Goal: Task Accomplishment & Management: Complete application form

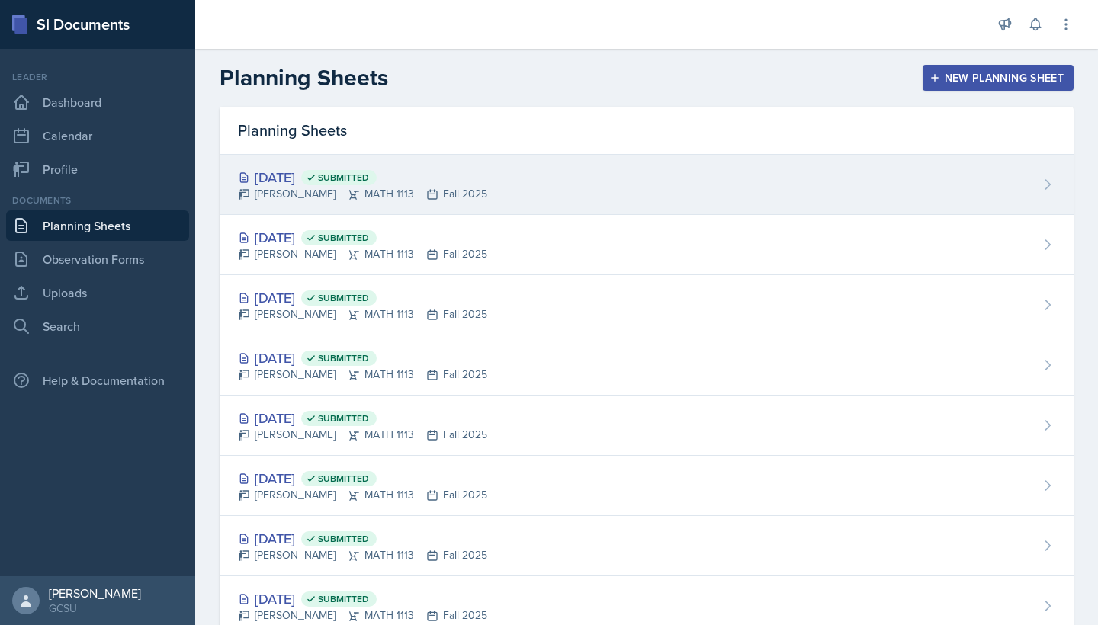
click at [307, 191] on div "[PERSON_NAME] MATH 1113 Fall 2025" at bounding box center [362, 194] width 249 height 16
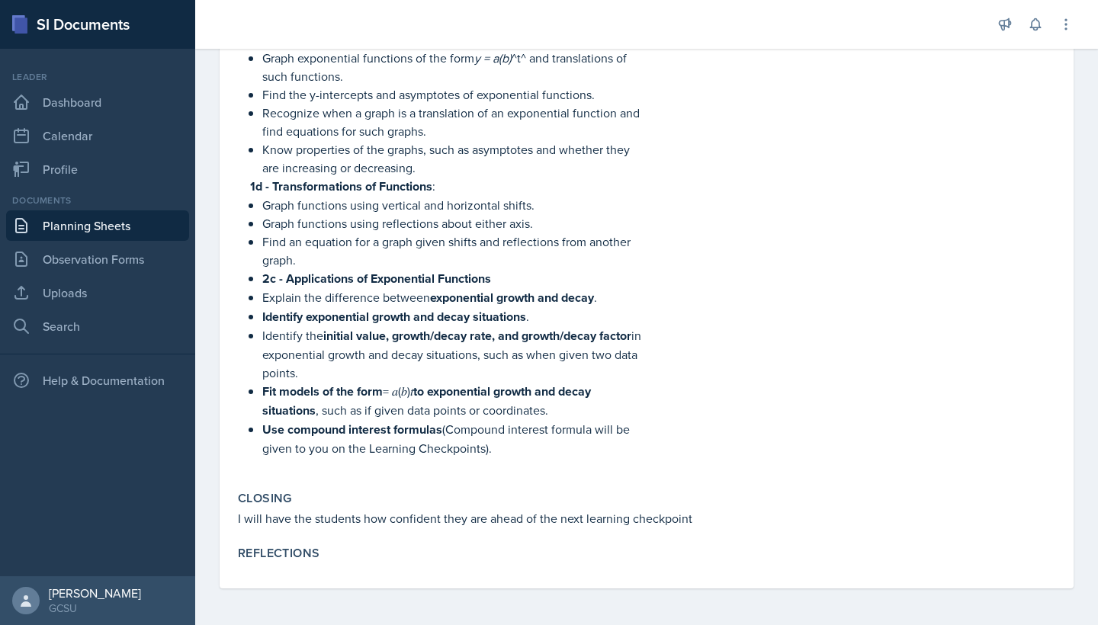
scroll to position [498, 0]
click at [341, 583] on div "Goals Worksheets 2a to 2c Study Skills Go to student hours Extra problems at th…" at bounding box center [646, 142] width 817 height 893
click at [318, 570] on div "Goals Worksheets 2a to 2c Study Skills Go to student hours Extra problems at th…" at bounding box center [646, 142] width 817 height 893
click at [316, 554] on label "Reflections" at bounding box center [279, 553] width 82 height 15
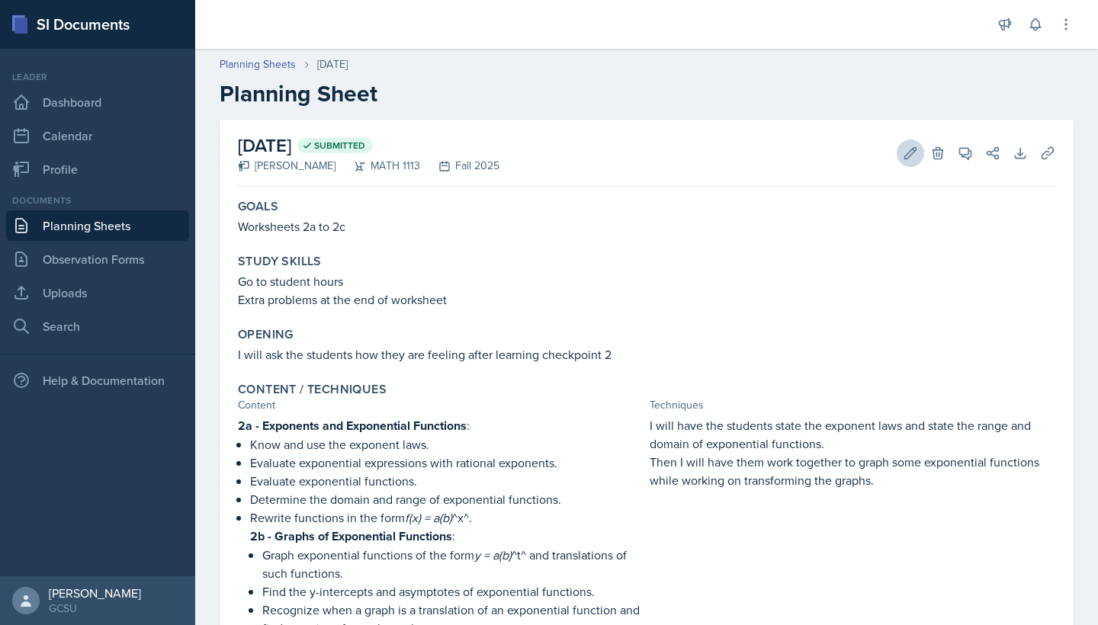
scroll to position [0, 0]
click at [910, 151] on icon at bounding box center [910, 152] width 11 height 11
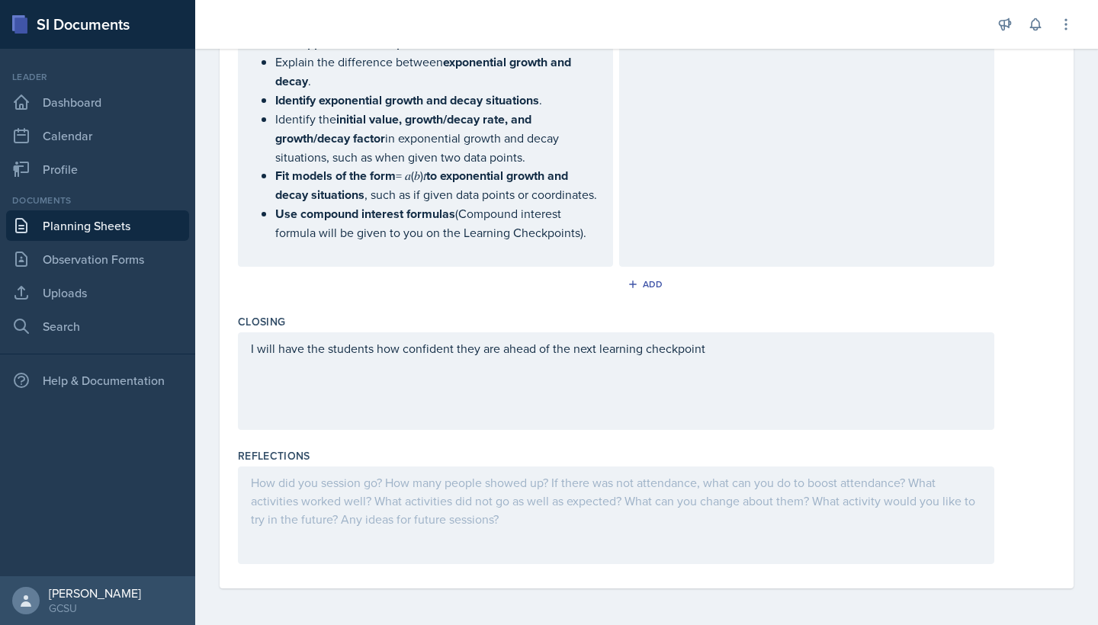
scroll to position [920, 0]
click at [416, 486] on div at bounding box center [616, 516] width 756 height 98
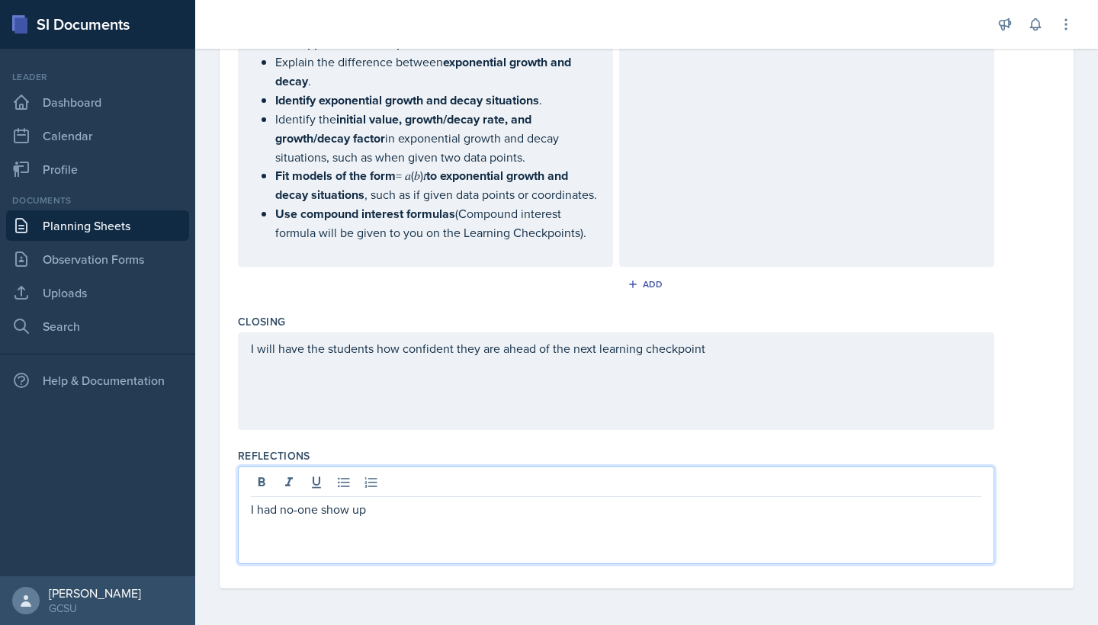
click at [299, 514] on p "I had no-one show up" at bounding box center [616, 509] width 730 height 18
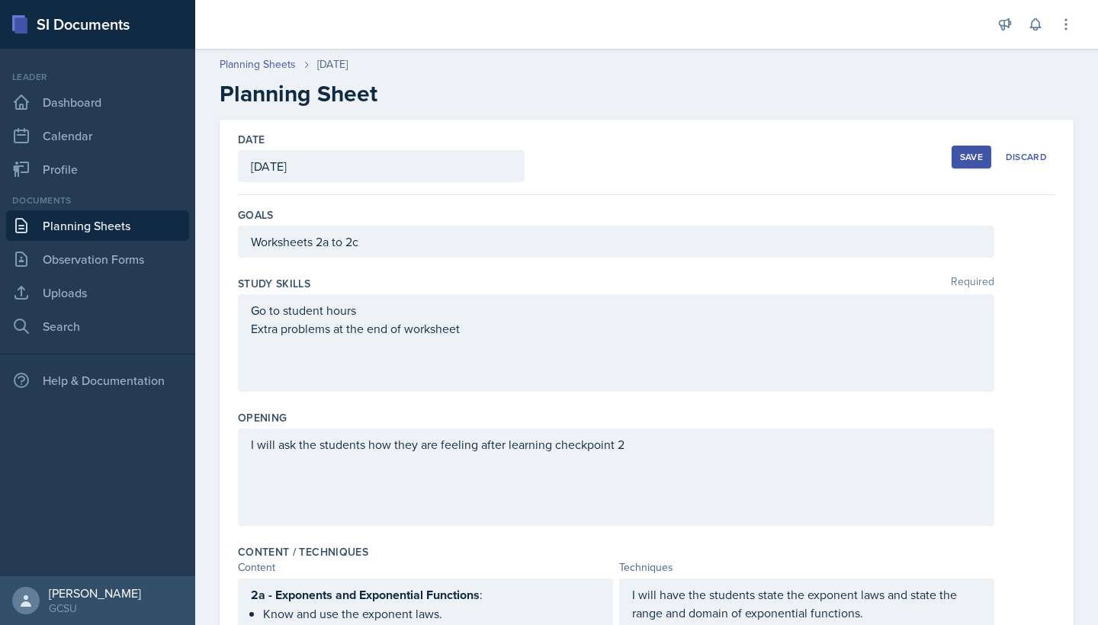
scroll to position [0, 0]
click at [989, 149] on button "Save" at bounding box center [972, 157] width 40 height 23
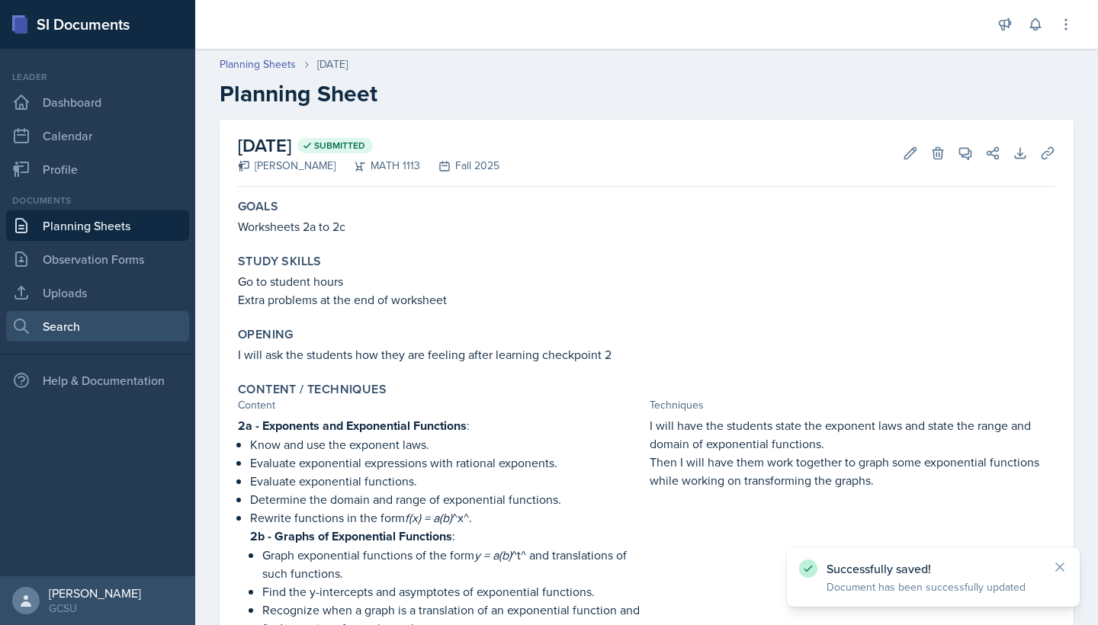
click at [96, 329] on link "Search" at bounding box center [97, 326] width 183 height 31
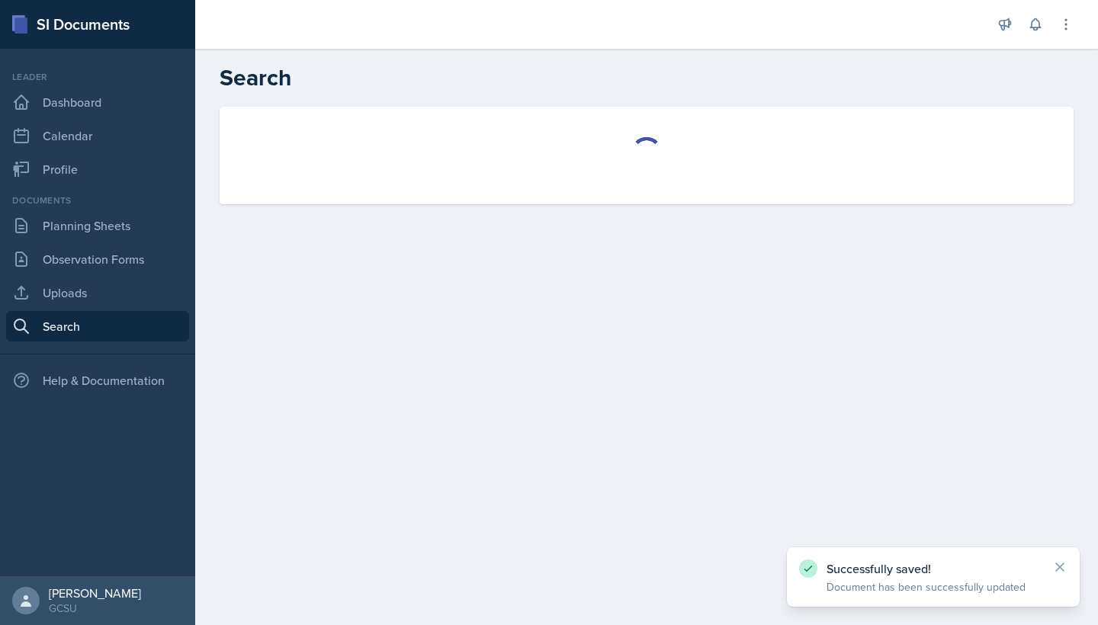
select select "all"
select select "1"
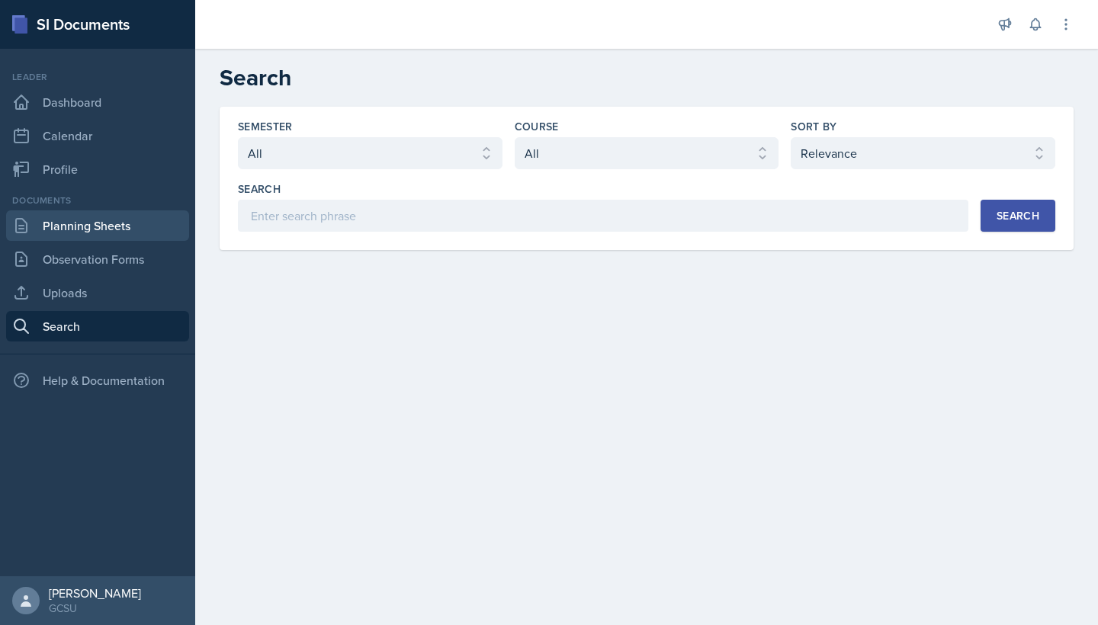
click at [82, 225] on link "Planning Sheets" at bounding box center [97, 225] width 183 height 31
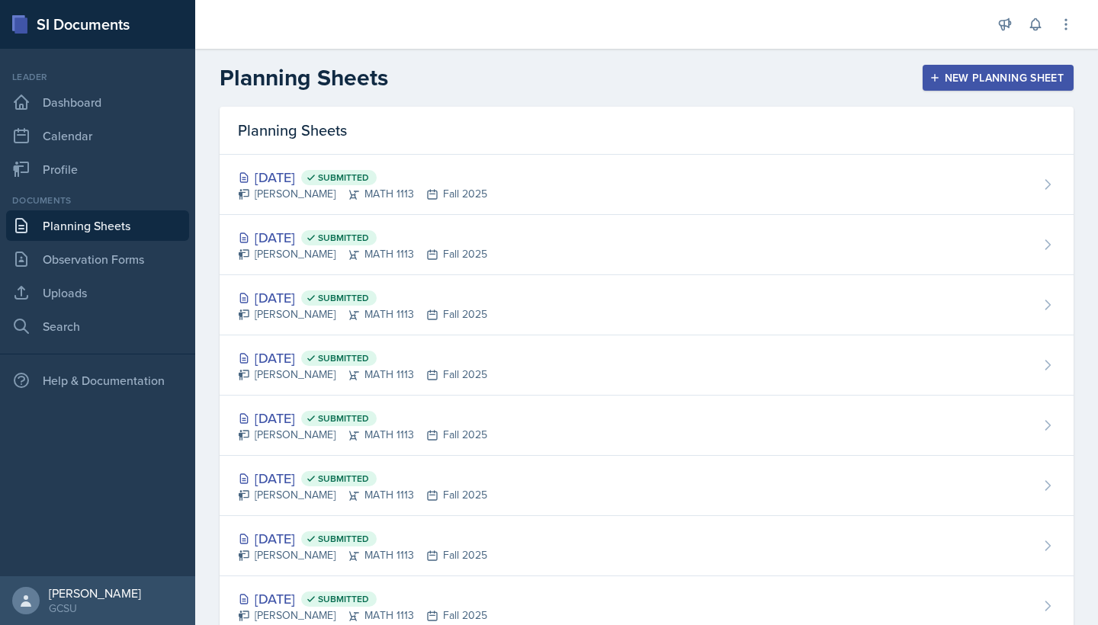
click at [935, 90] on button "New Planning Sheet" at bounding box center [998, 78] width 151 height 26
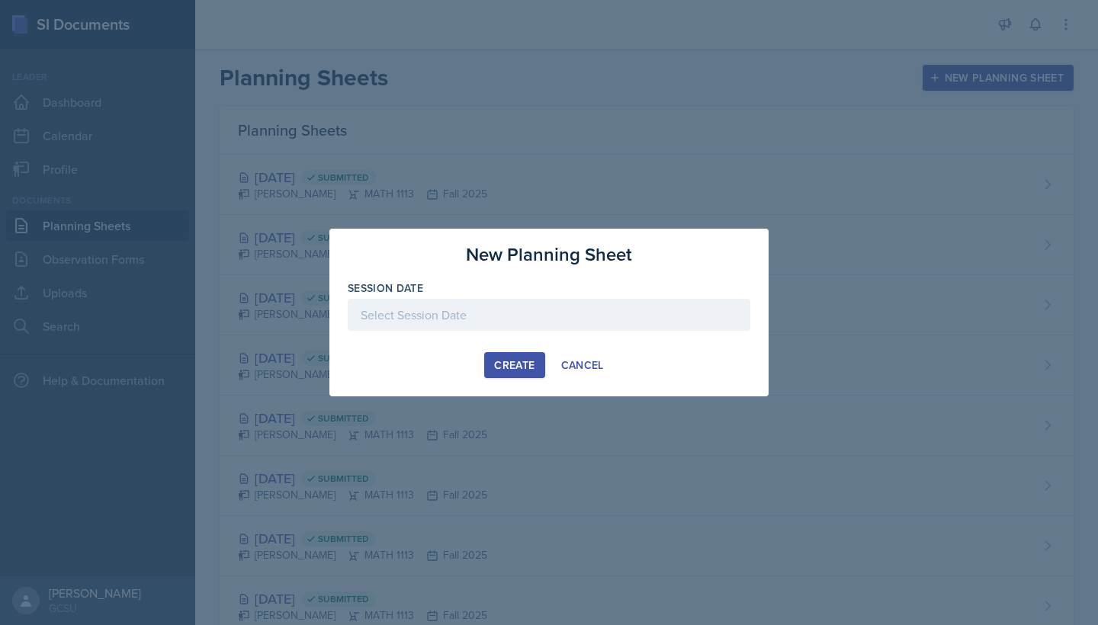
click at [457, 324] on div at bounding box center [549, 315] width 403 height 32
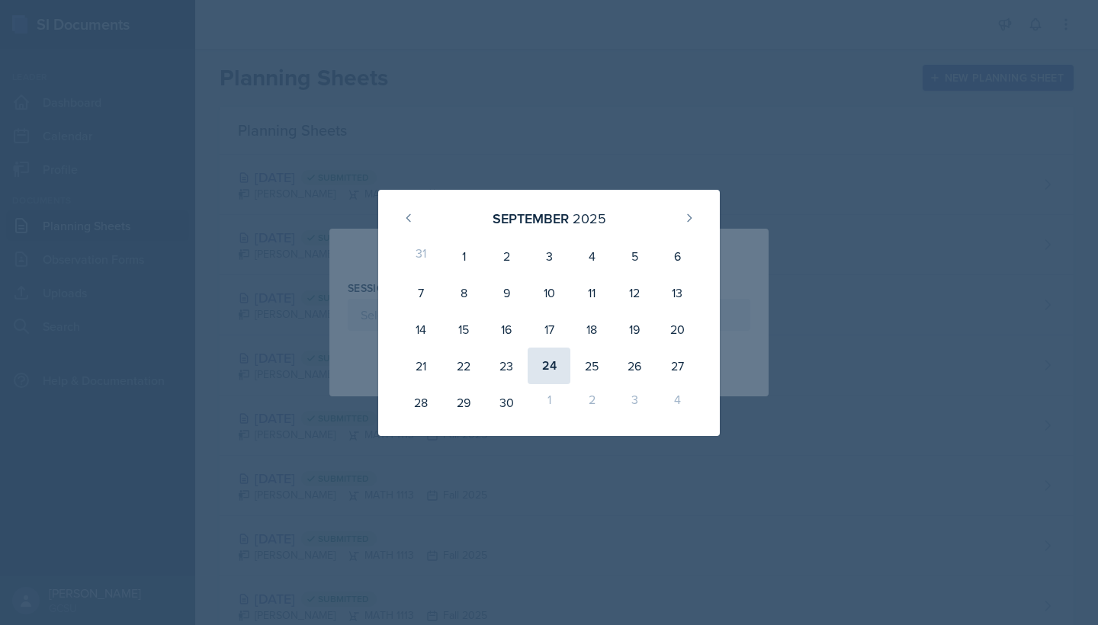
click at [564, 364] on div "24" at bounding box center [549, 366] width 43 height 37
type input "[DATE]"
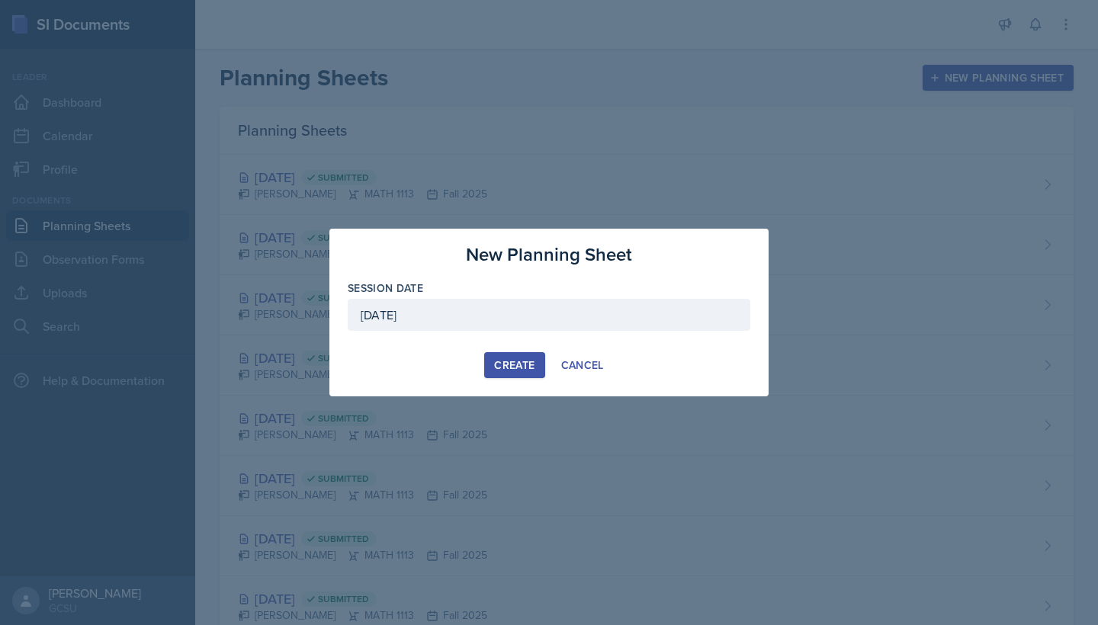
click at [515, 355] on button "Create" at bounding box center [514, 365] width 60 height 26
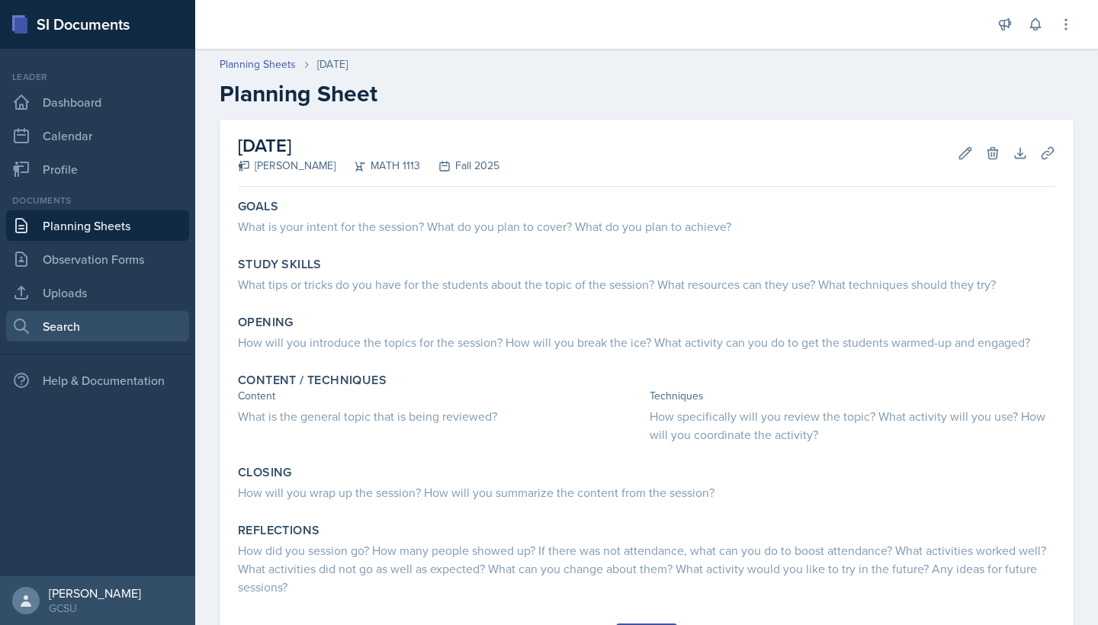
click at [152, 324] on link "Search" at bounding box center [97, 326] width 183 height 31
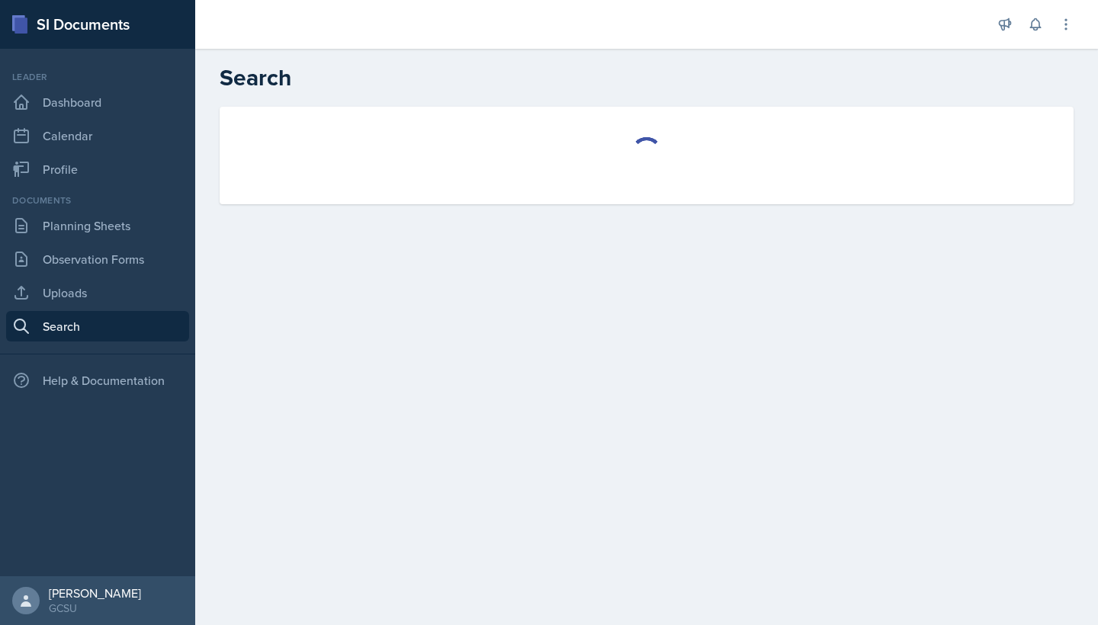
select select "all"
select select "1"
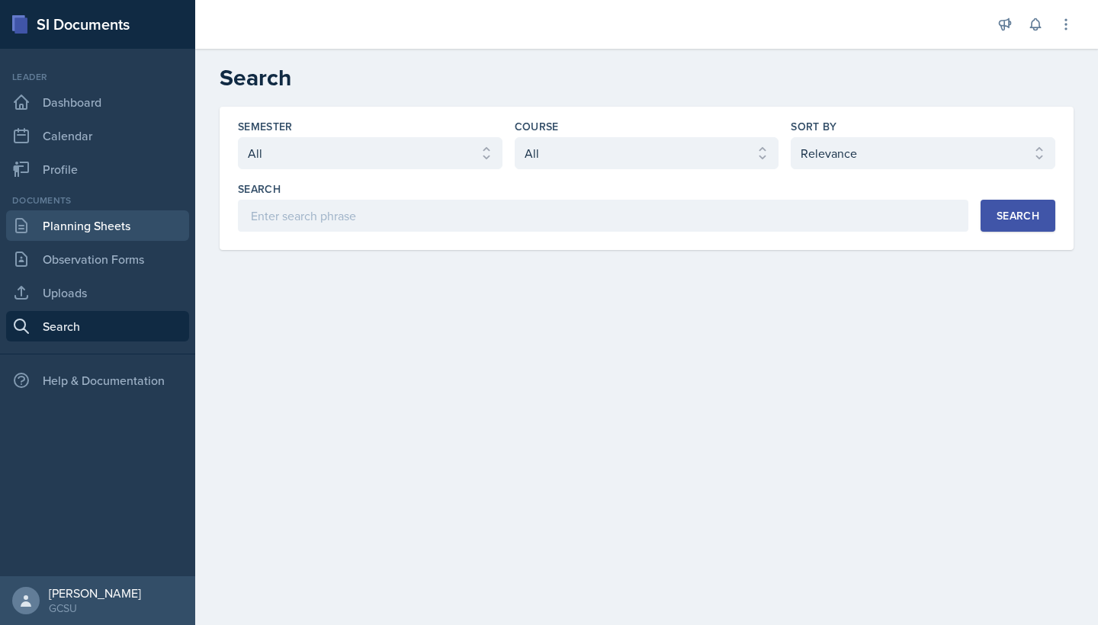
click at [110, 233] on link "Planning Sheets" at bounding box center [97, 225] width 183 height 31
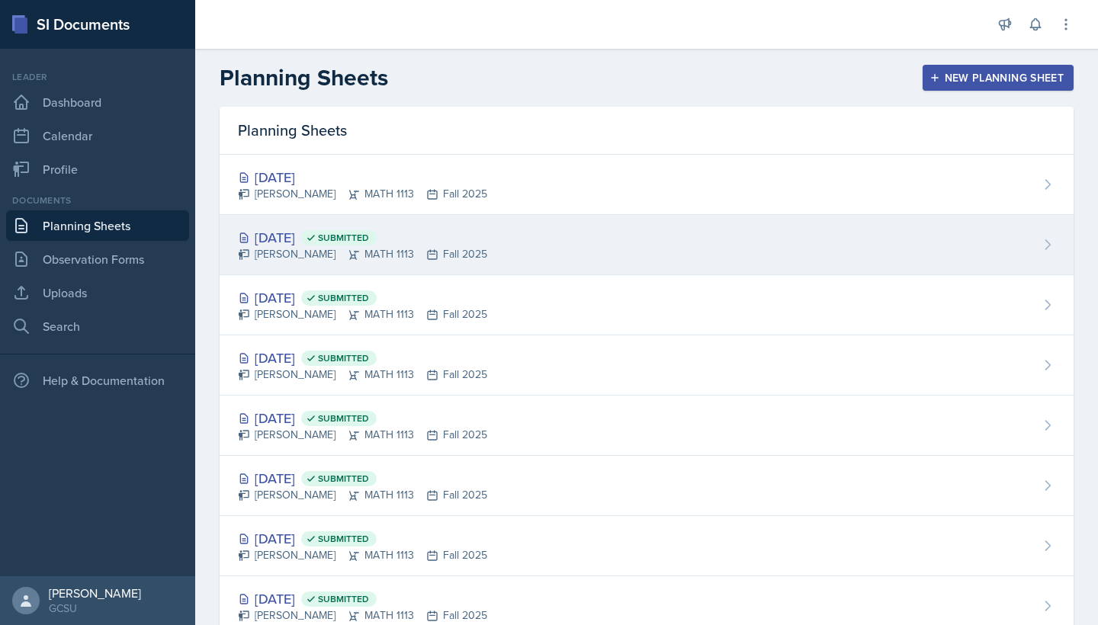
click at [348, 260] on icon at bounding box center [354, 255] width 12 height 12
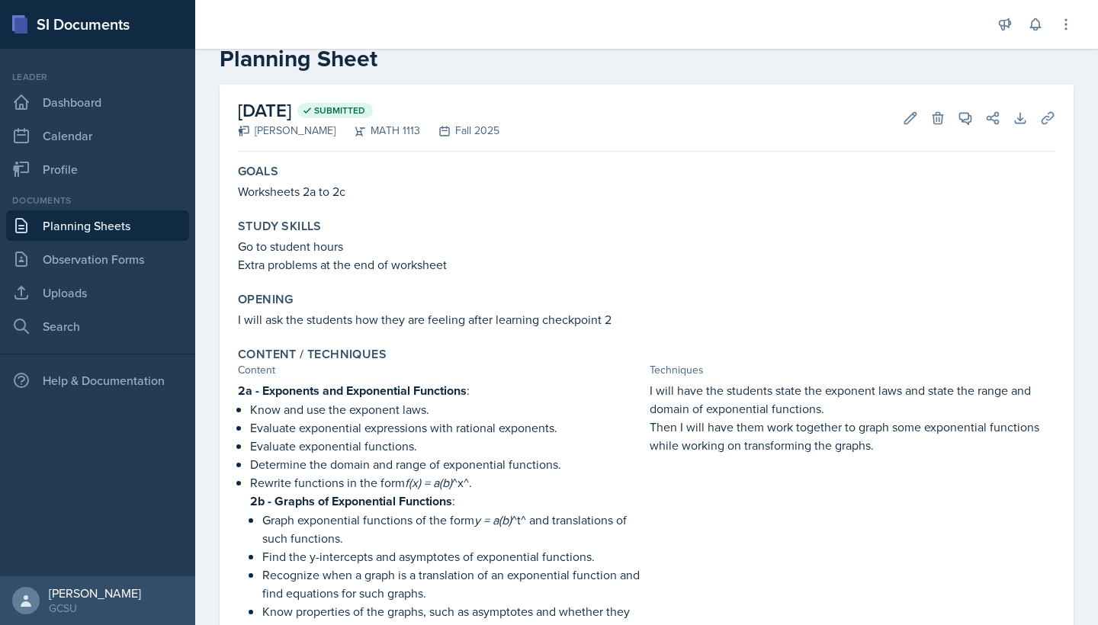
scroll to position [44, 0]
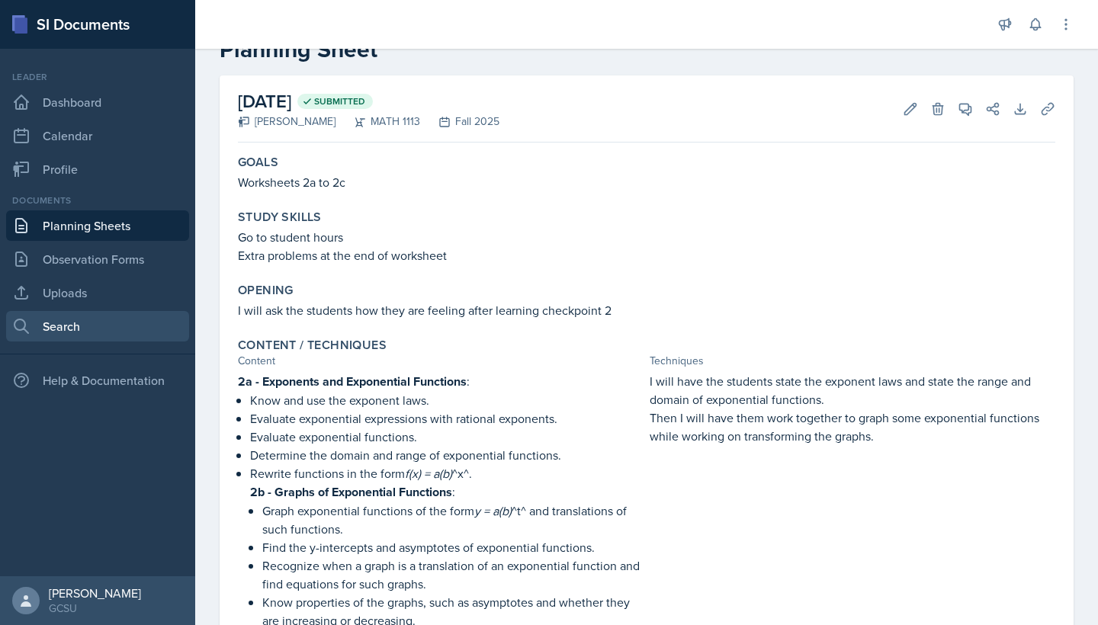
click at [107, 332] on link "Search" at bounding box center [97, 326] width 183 height 31
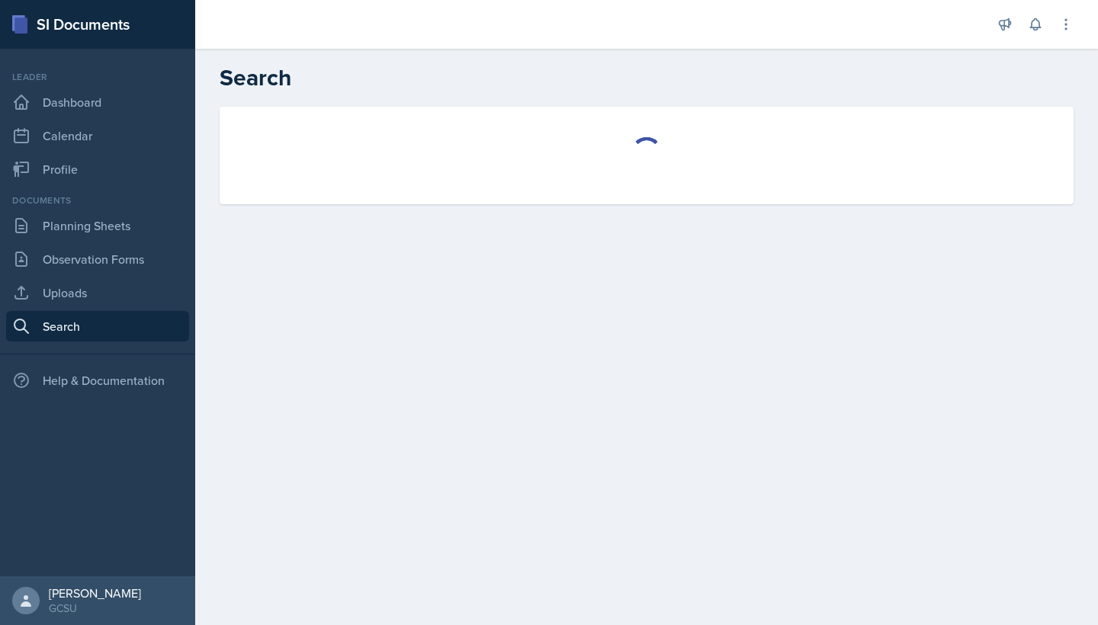
select select "all"
select select "1"
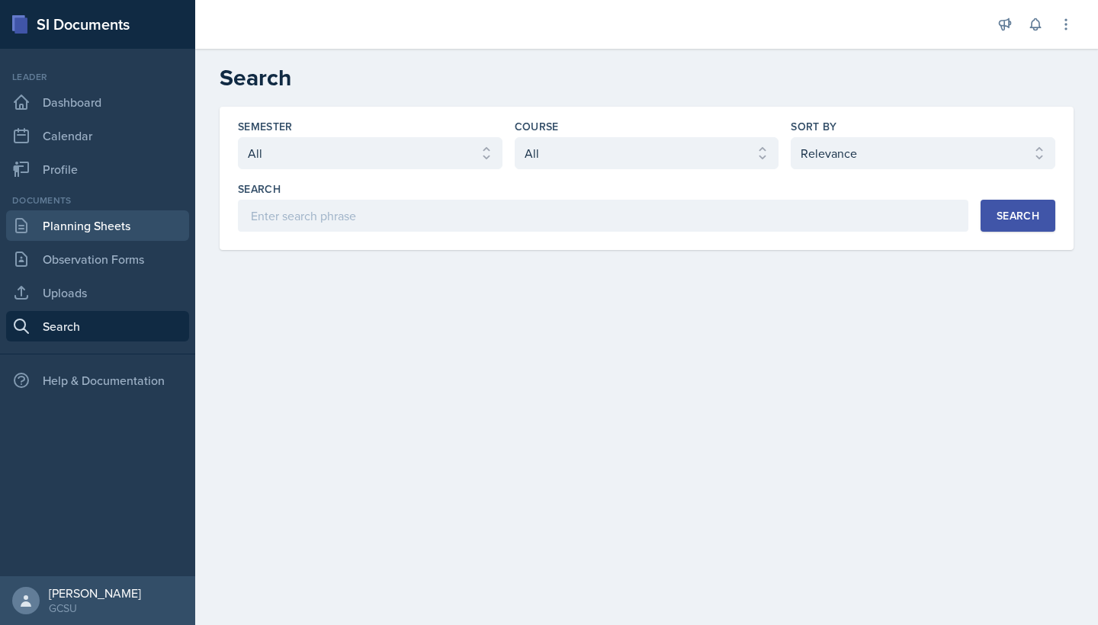
click at [107, 228] on link "Planning Sheets" at bounding box center [97, 225] width 183 height 31
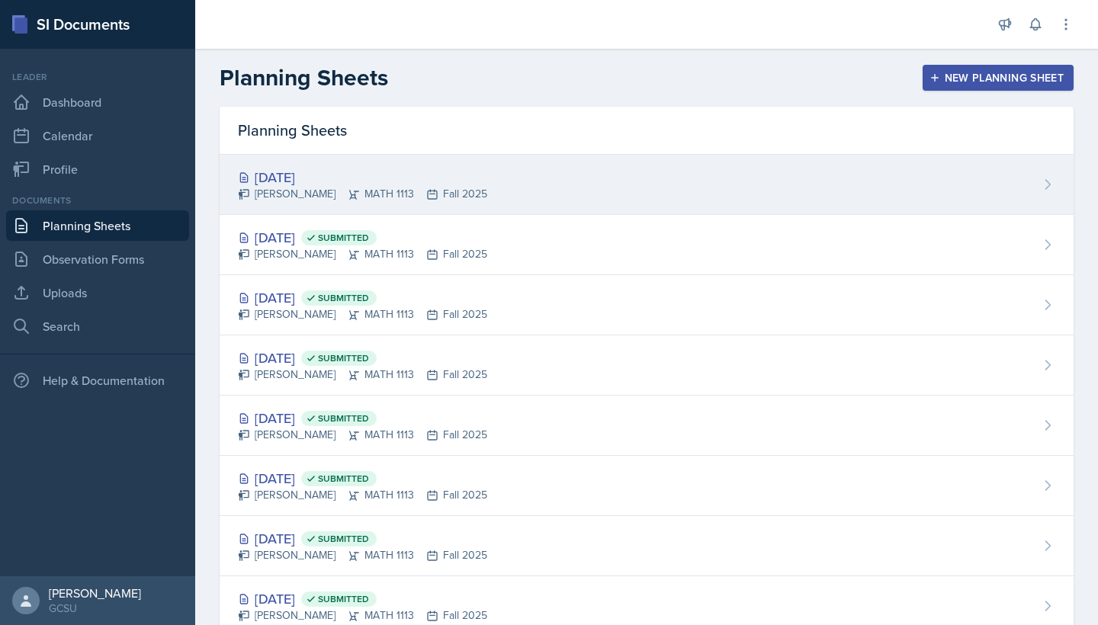
click at [458, 166] on div "[DATE] Eni [GEOGRAPHIC_DATA] MATH 1113 Fall 2025" at bounding box center [647, 185] width 854 height 60
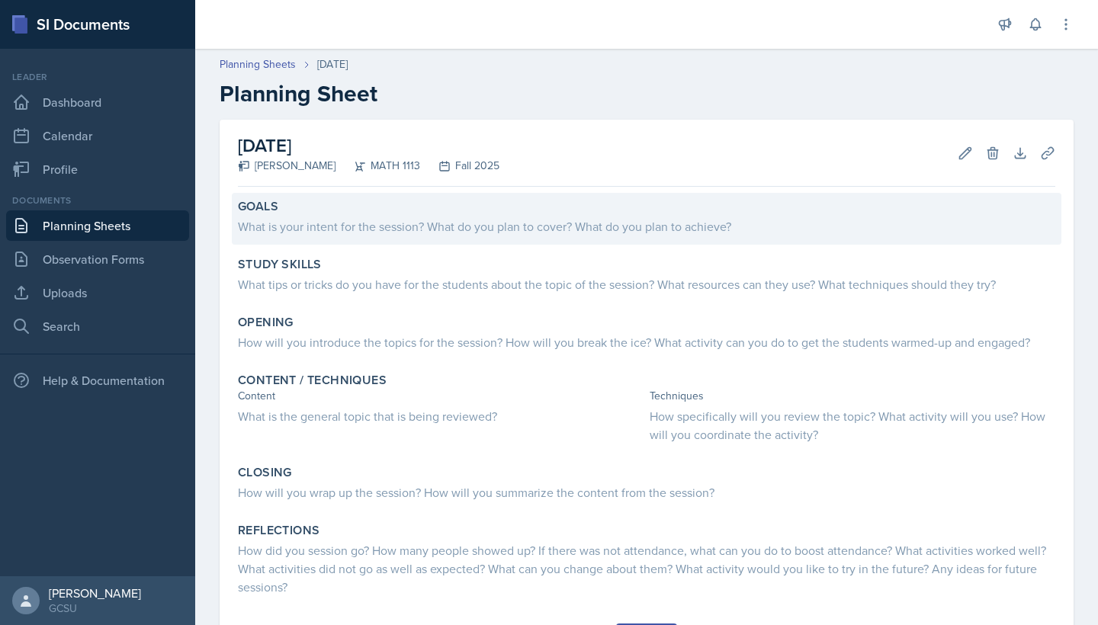
click at [359, 215] on div "What is your intent for the session? What do you plan to cover? What do you pla…" at bounding box center [646, 224] width 817 height 21
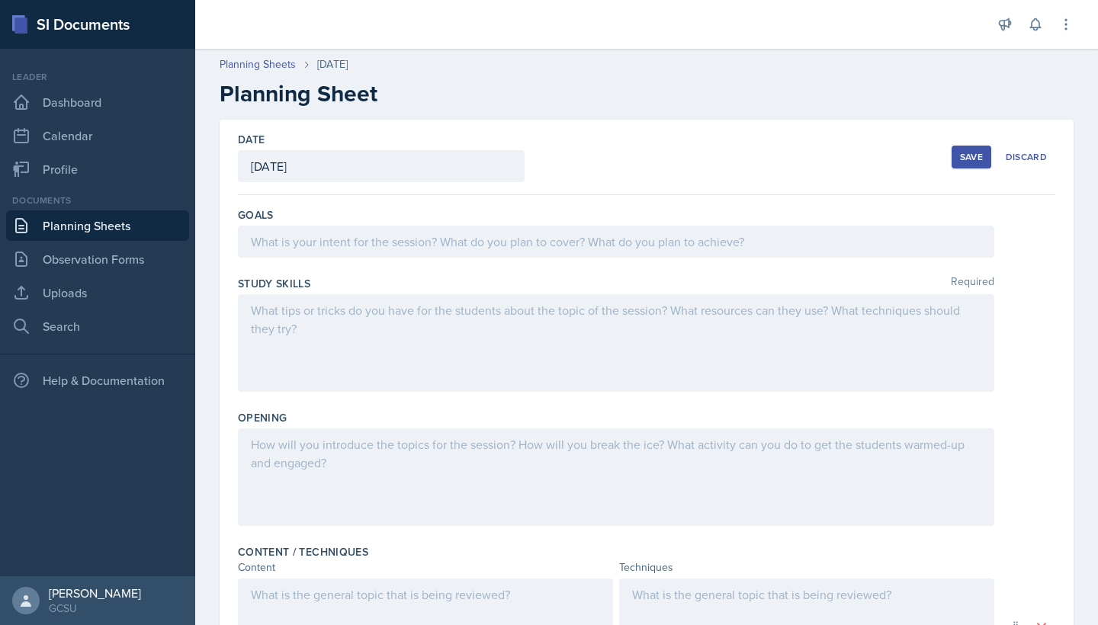
click at [337, 233] on div at bounding box center [616, 242] width 756 height 32
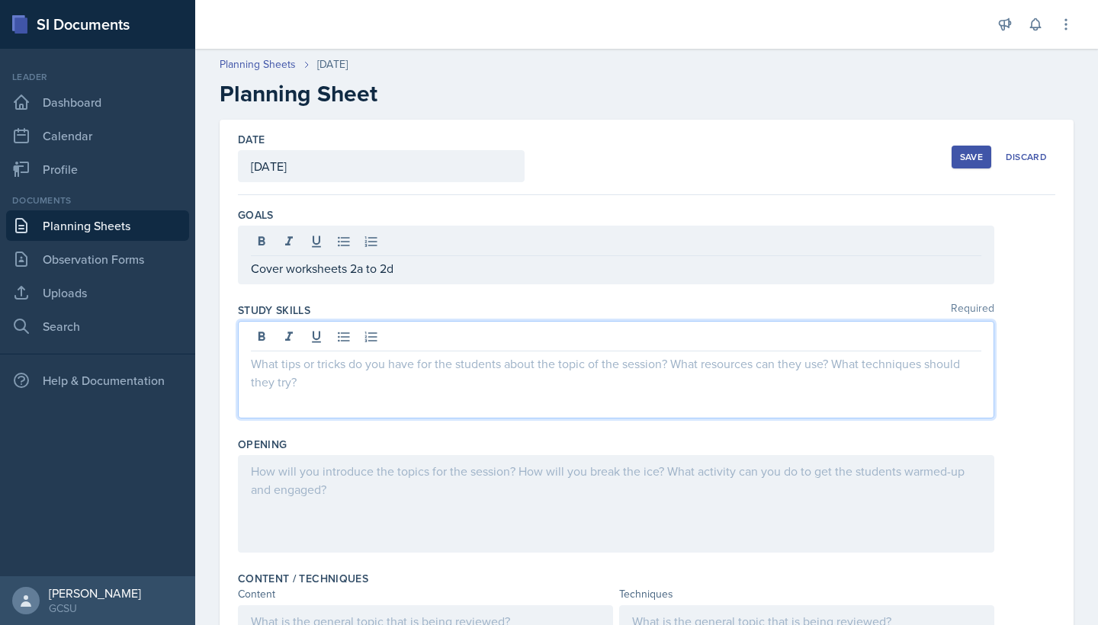
click at [400, 329] on div at bounding box center [616, 370] width 756 height 98
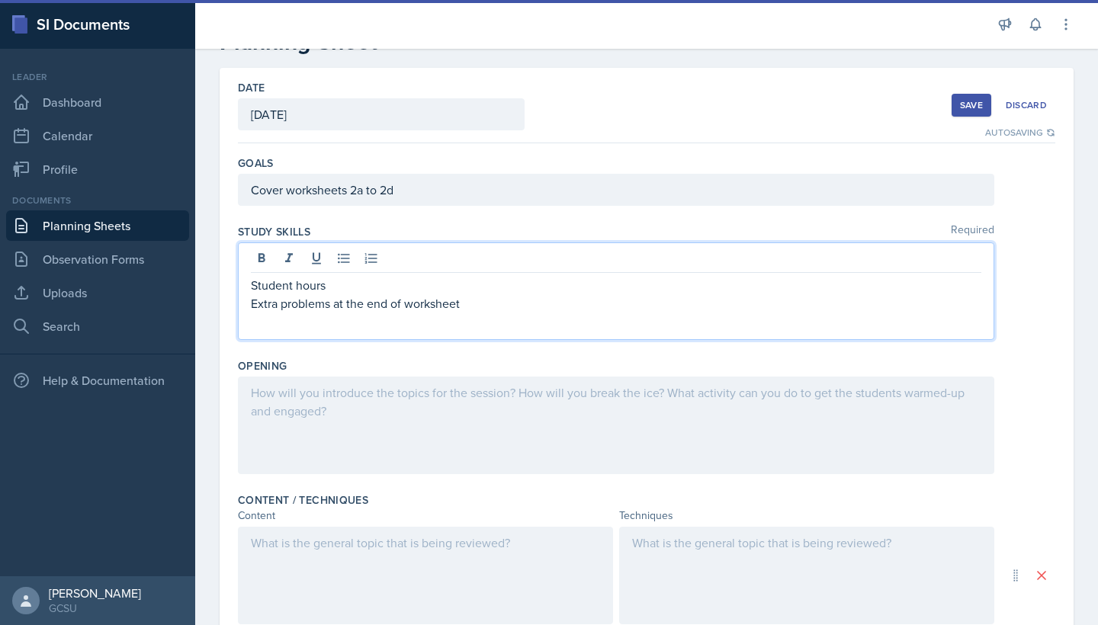
scroll to position [56, 0]
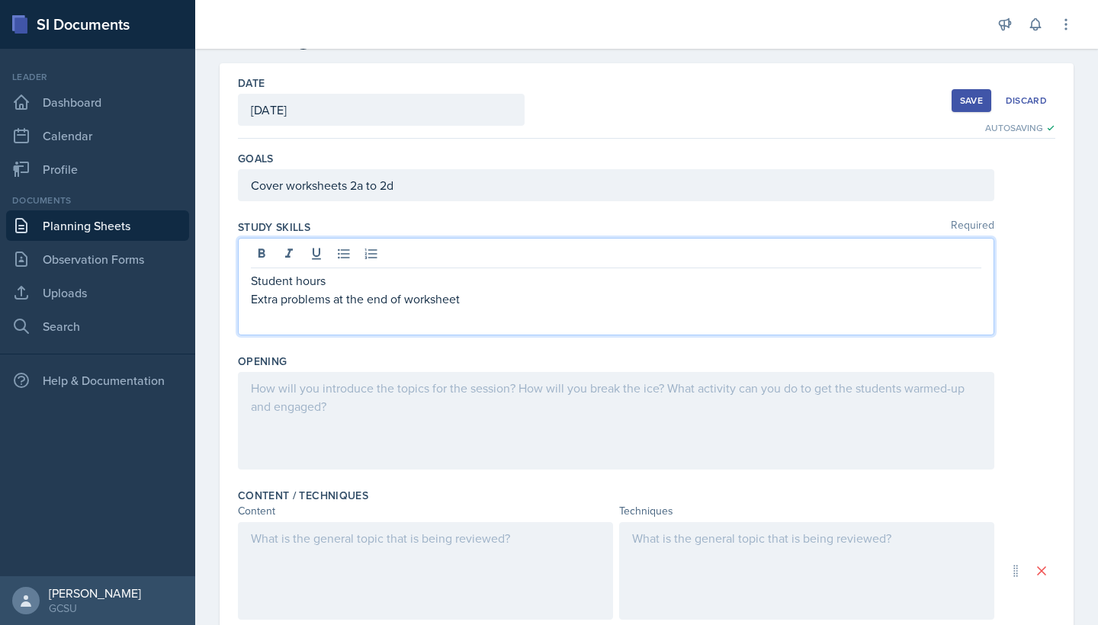
click at [965, 111] on button "Save" at bounding box center [972, 100] width 40 height 23
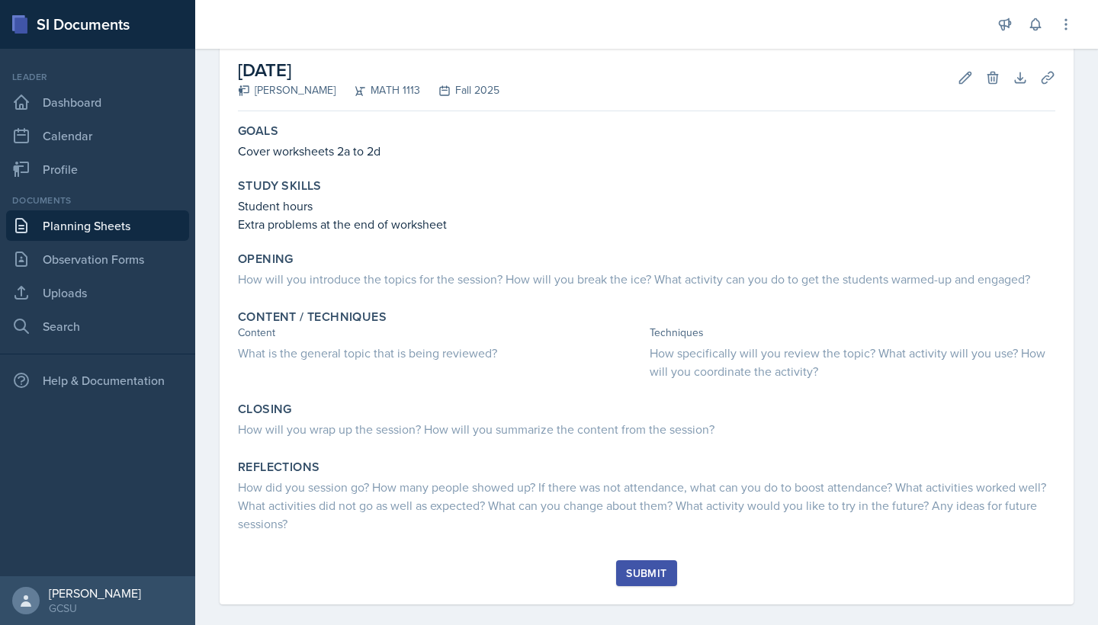
scroll to position [72, 0]
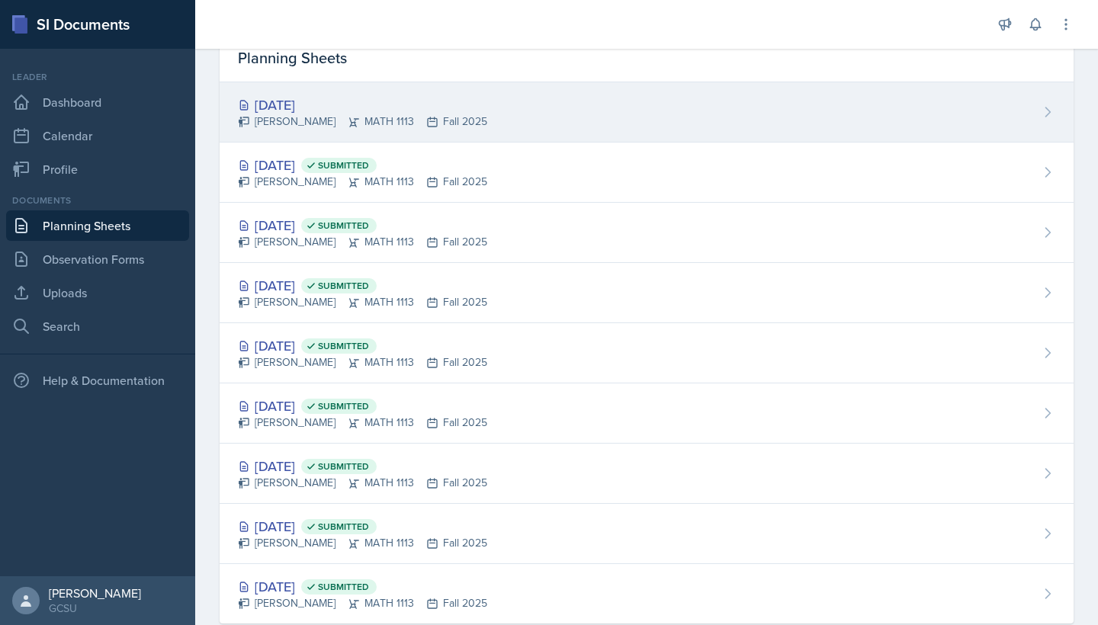
click at [388, 141] on div "[DATE] Eni [GEOGRAPHIC_DATA] MATH 1113 Fall 2025" at bounding box center [647, 112] width 854 height 60
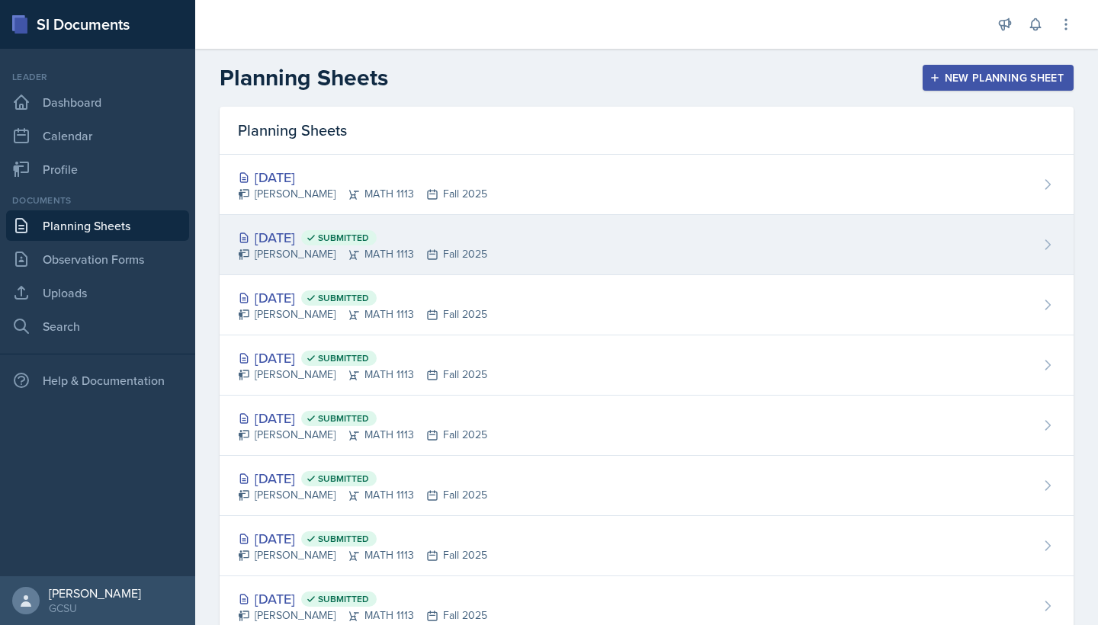
click at [409, 224] on div "[DATE] Submitted [PERSON_NAME] MATH 1113 Fall 2025" at bounding box center [647, 245] width 854 height 60
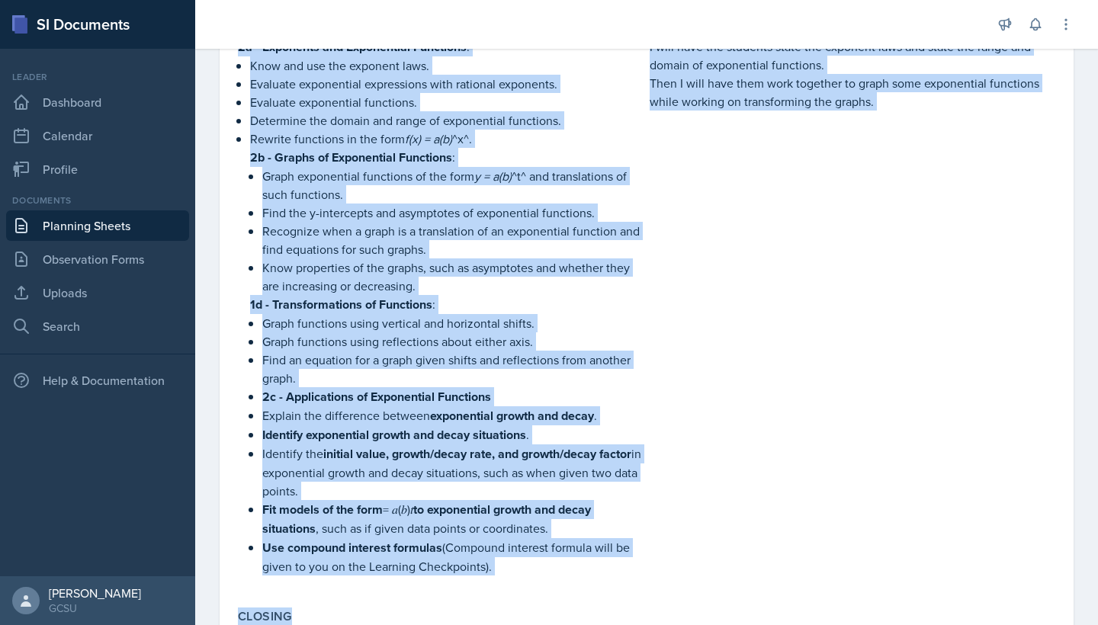
scroll to position [380, 0]
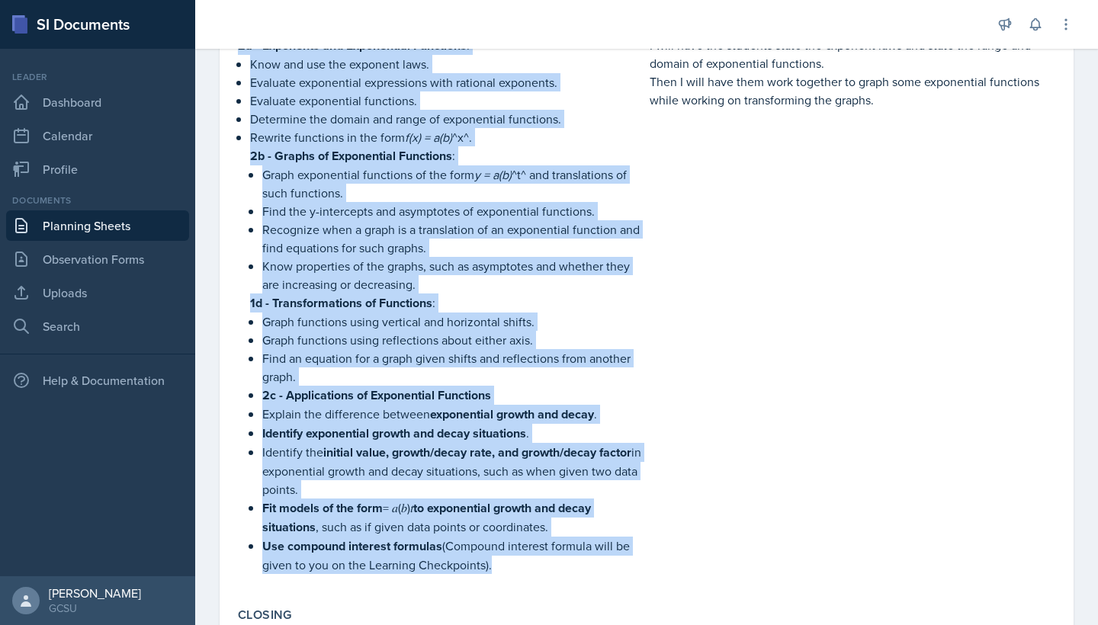
drag, startPoint x: 239, startPoint y: 155, endPoint x: 615, endPoint y: 585, distance: 570.7
click at [615, 585] on div "2a - Exponents and Exponential Functions : Know and use the exponent laws. Eval…" at bounding box center [441, 313] width 406 height 554
copy div "4l - Ipsumdolo sit Ametconsect Adipiscin : Elit sed doe tem incididu utla. Etdo…"
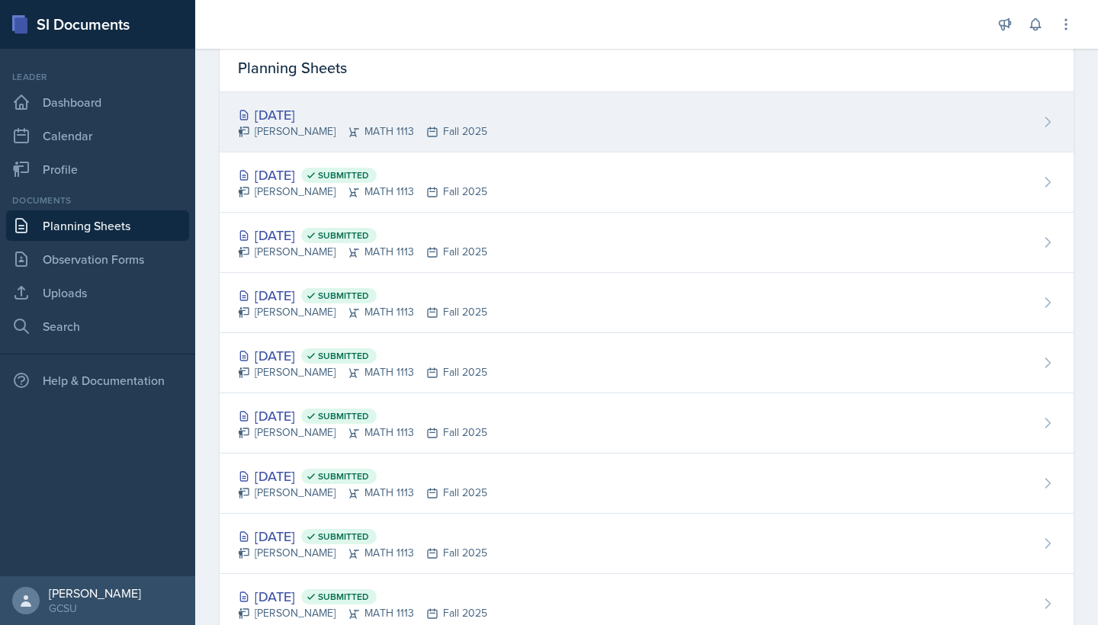
scroll to position [59, 0]
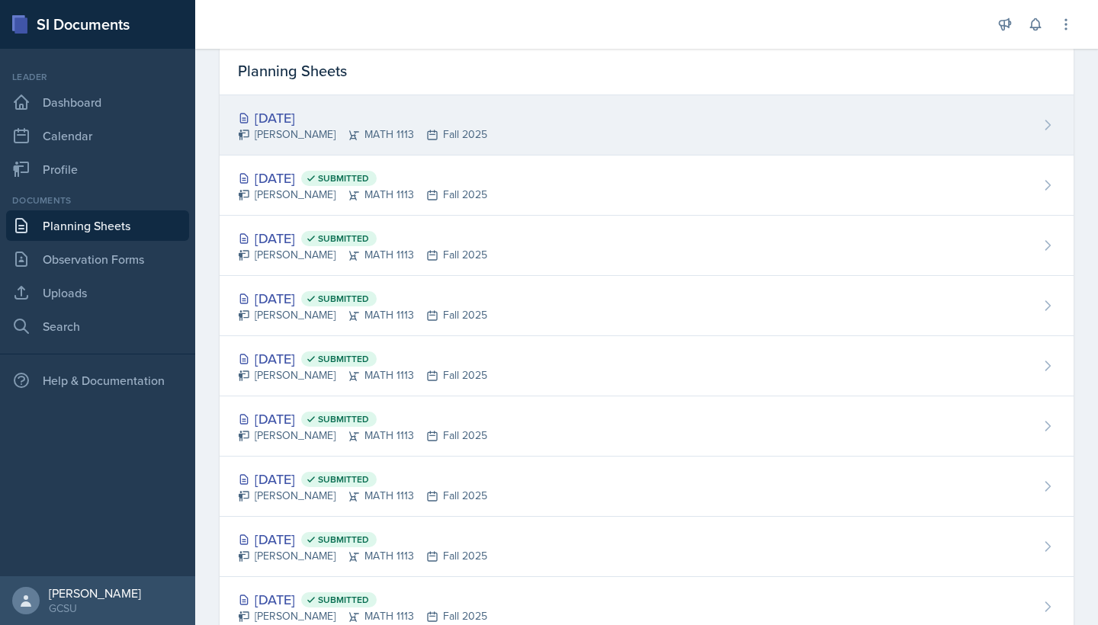
click at [324, 114] on div "[DATE]" at bounding box center [362, 118] width 249 height 21
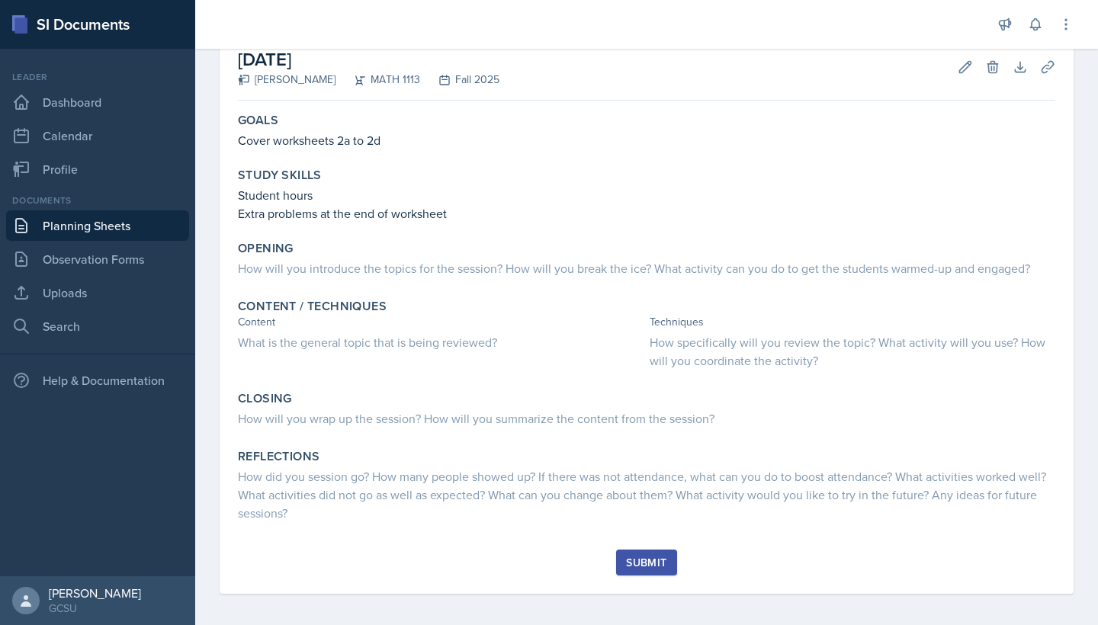
scroll to position [82, 0]
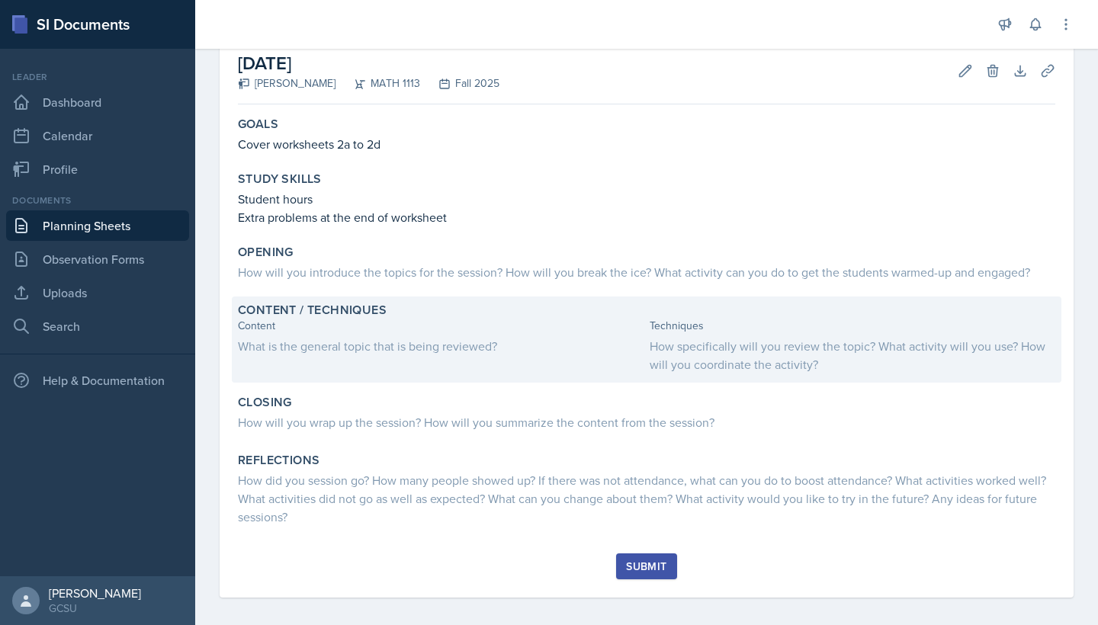
click at [374, 310] on label "Content / Techniques" at bounding box center [312, 310] width 149 height 15
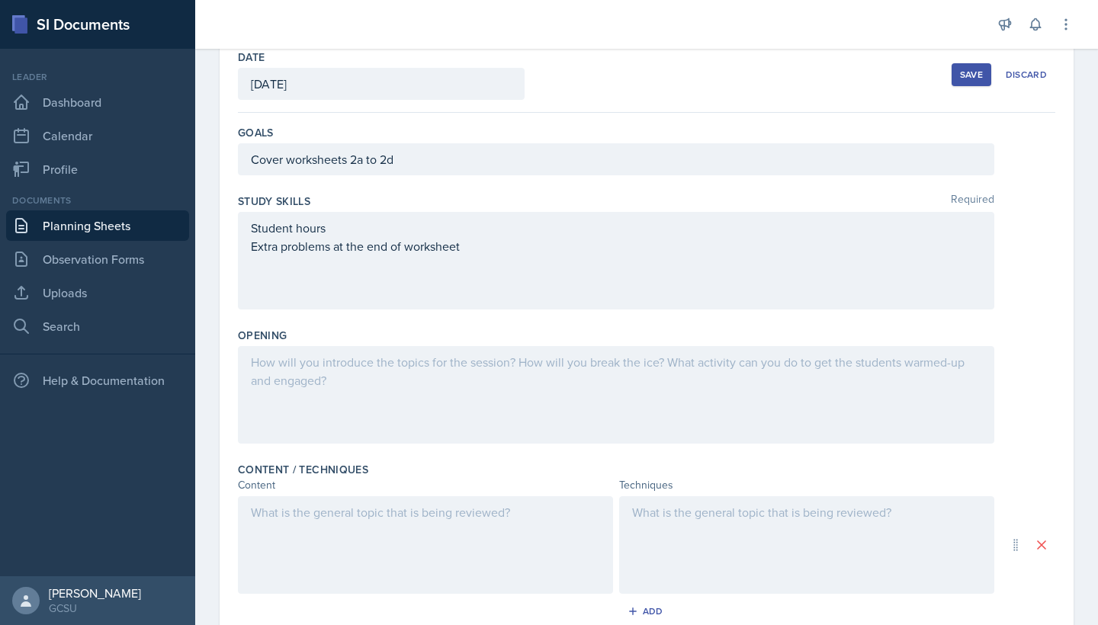
click at [344, 522] on div at bounding box center [425, 545] width 375 height 98
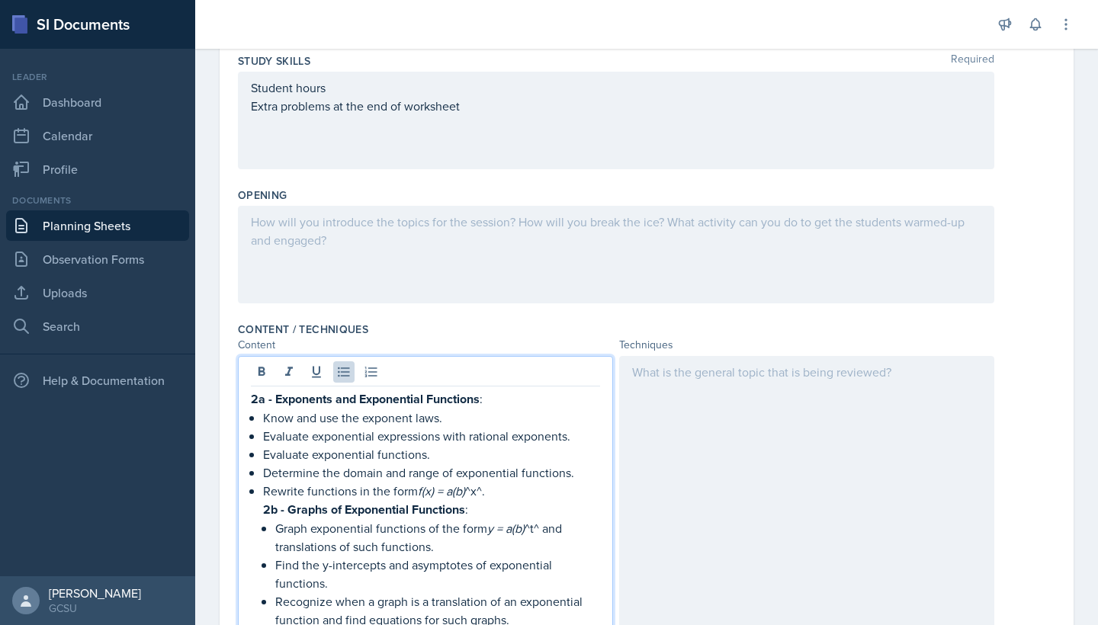
scroll to position [208, 0]
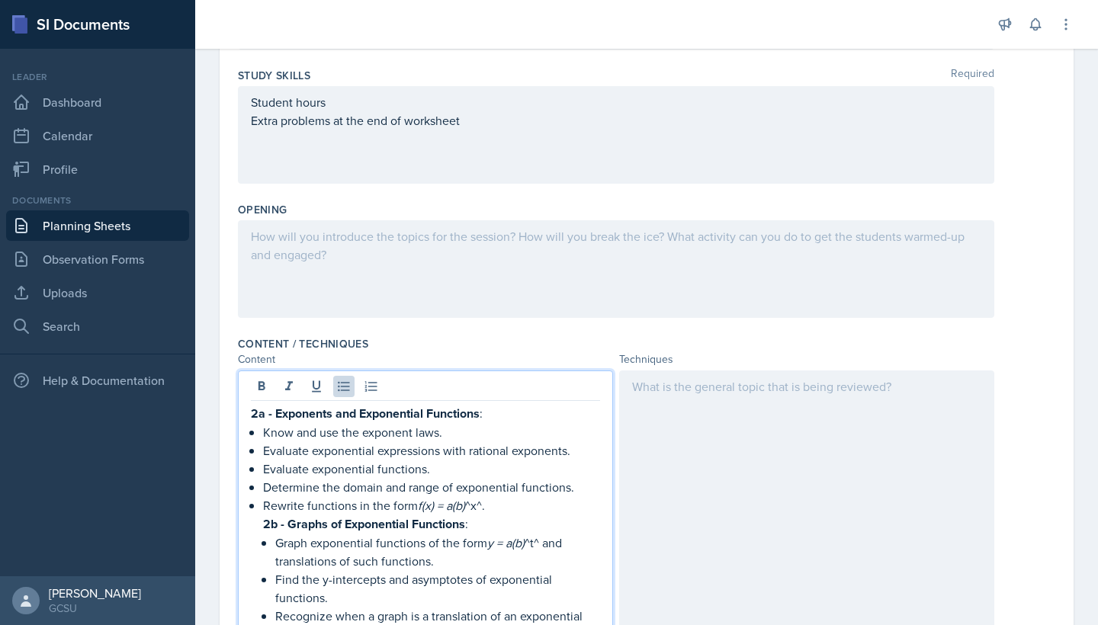
click at [361, 248] on div at bounding box center [616, 269] width 756 height 98
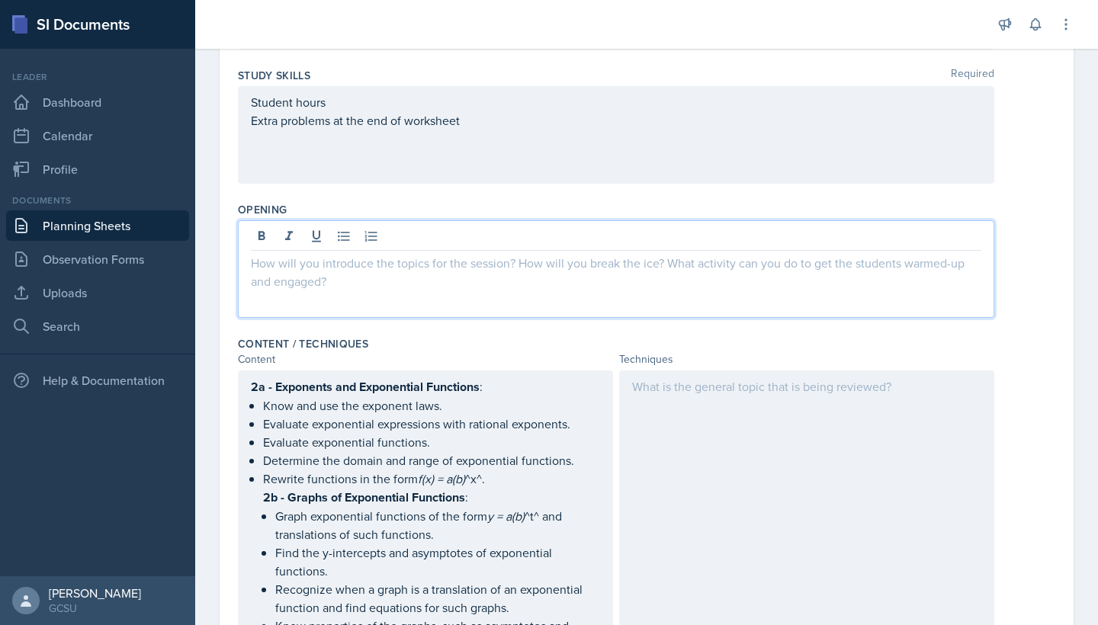
click at [584, 231] on div at bounding box center [616, 269] width 756 height 98
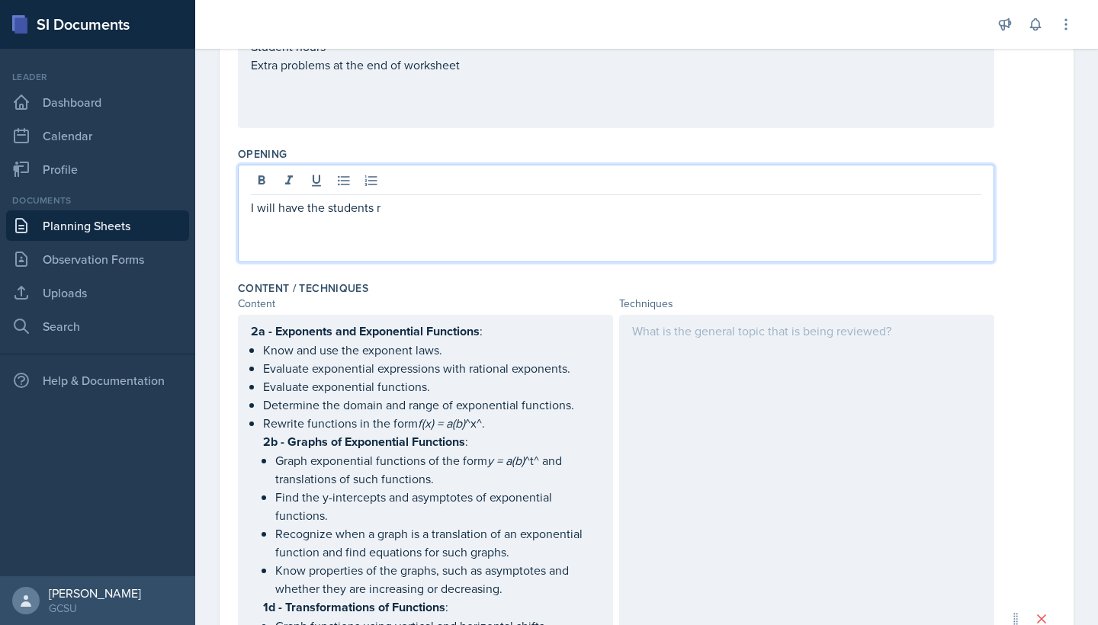
scroll to position [266, 0]
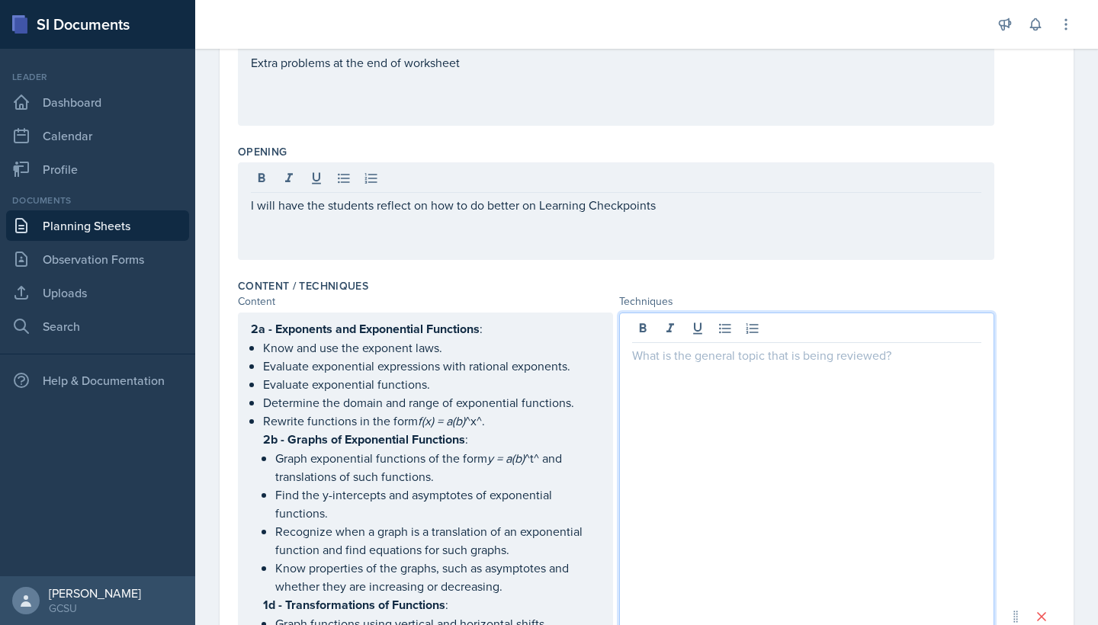
click at [657, 320] on div at bounding box center [806, 617] width 375 height 608
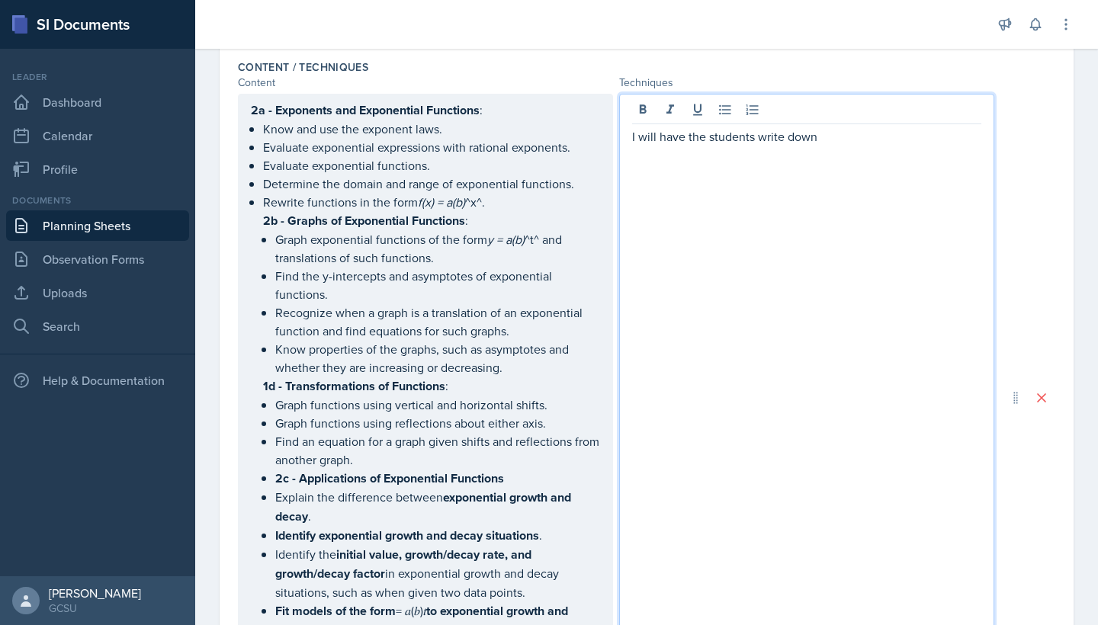
scroll to position [483, 0]
click at [284, 388] on li "Rewrite functions in the form f(x) = a(b) ^x^. 2b - Graphs of Exponential Funct…" at bounding box center [431, 436] width 337 height 484
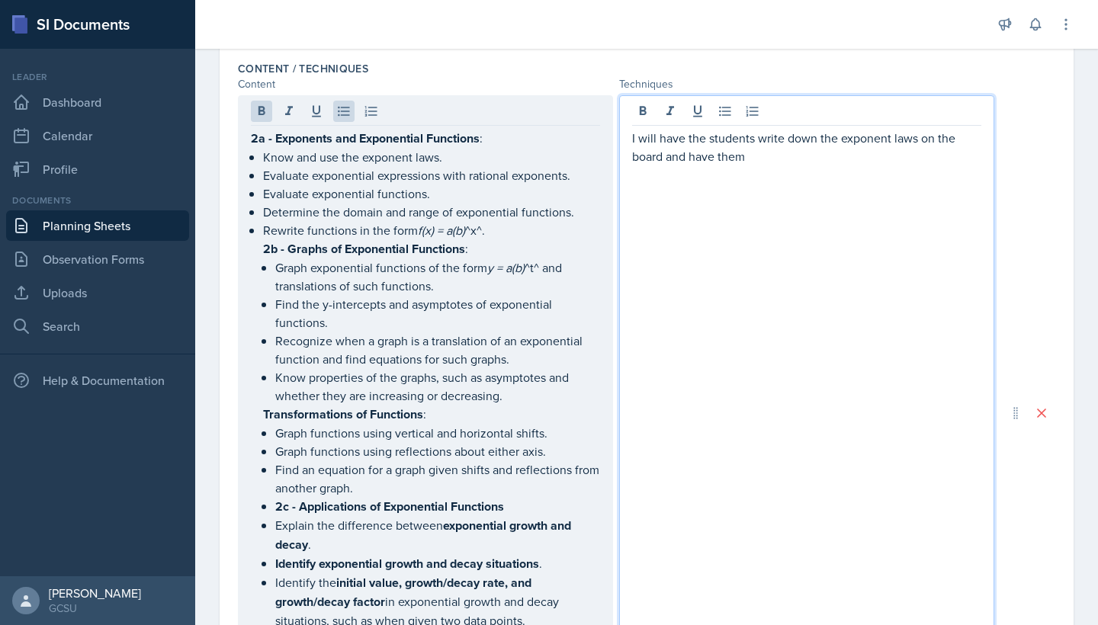
click at [793, 128] on div "I will have the students write down the exponent laws on the board and have them" at bounding box center [806, 412] width 375 height 635
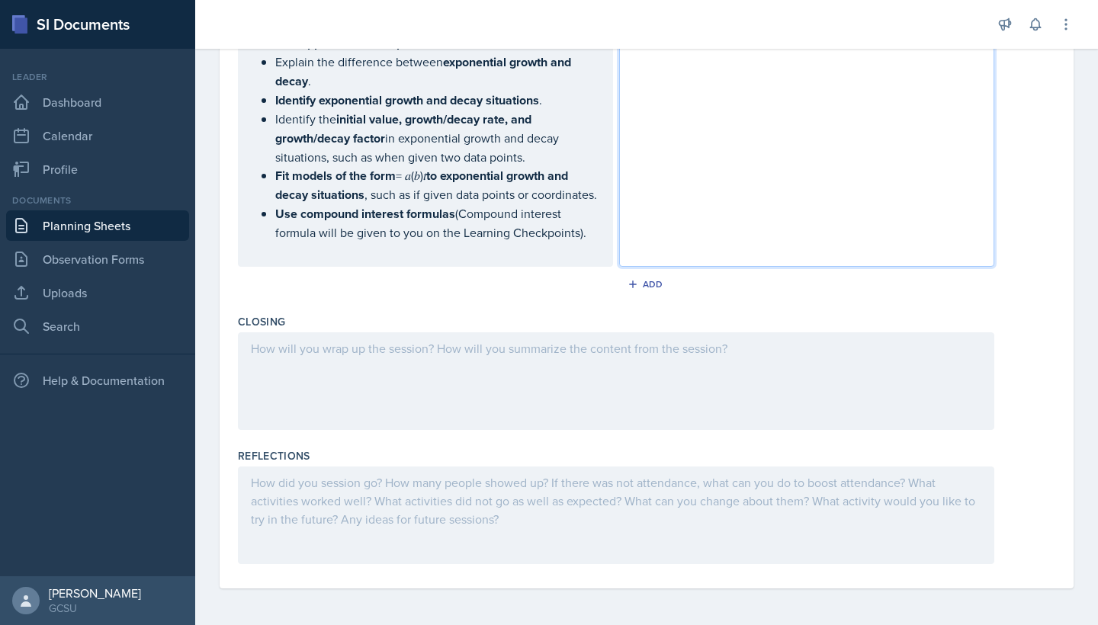
scroll to position [920, 0]
click at [602, 340] on div at bounding box center [616, 381] width 756 height 98
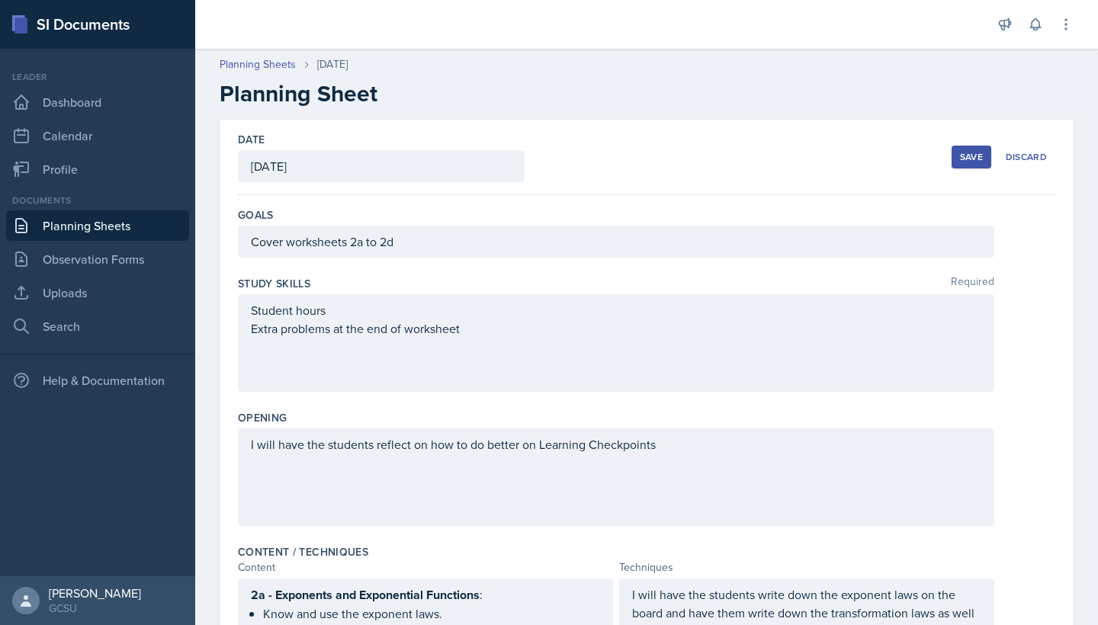
scroll to position [0, 0]
click at [978, 170] on div "Save Discard" at bounding box center [1004, 157] width 104 height 35
click at [974, 166] on button "Save" at bounding box center [972, 157] width 40 height 23
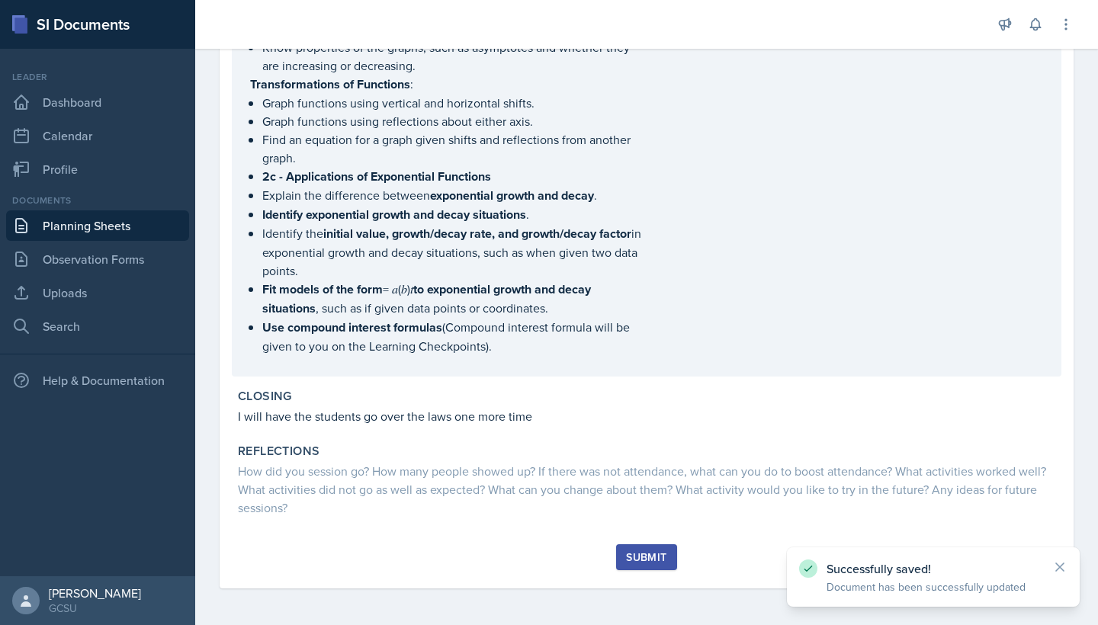
scroll to position [600, 0]
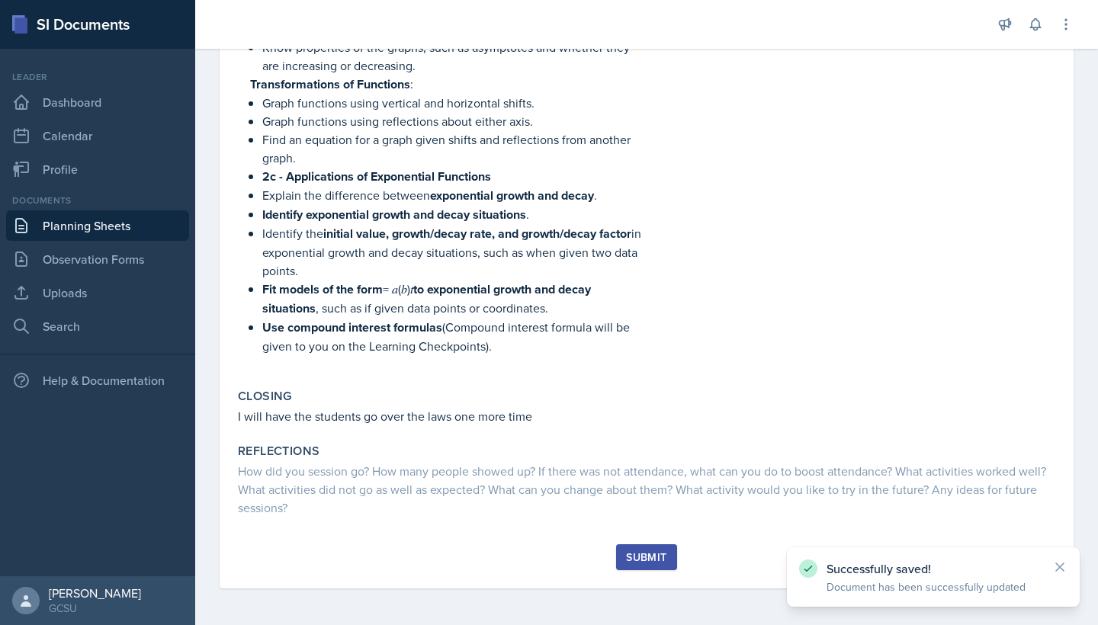
click at [641, 560] on div "Submit" at bounding box center [646, 557] width 40 height 12
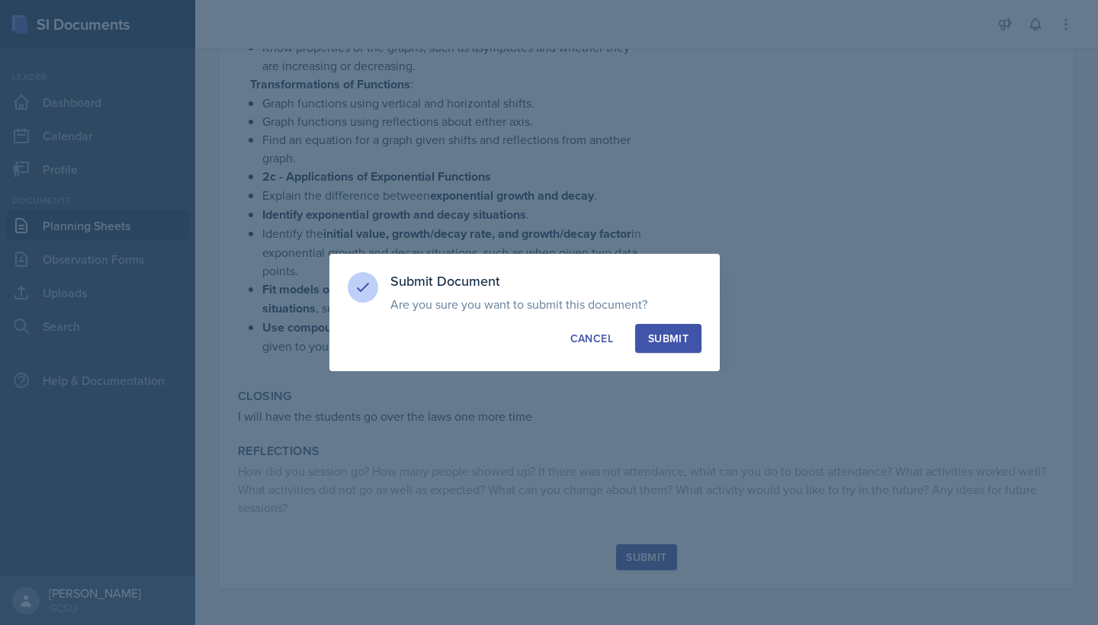
click at [656, 331] on div "Submit" at bounding box center [668, 338] width 40 height 15
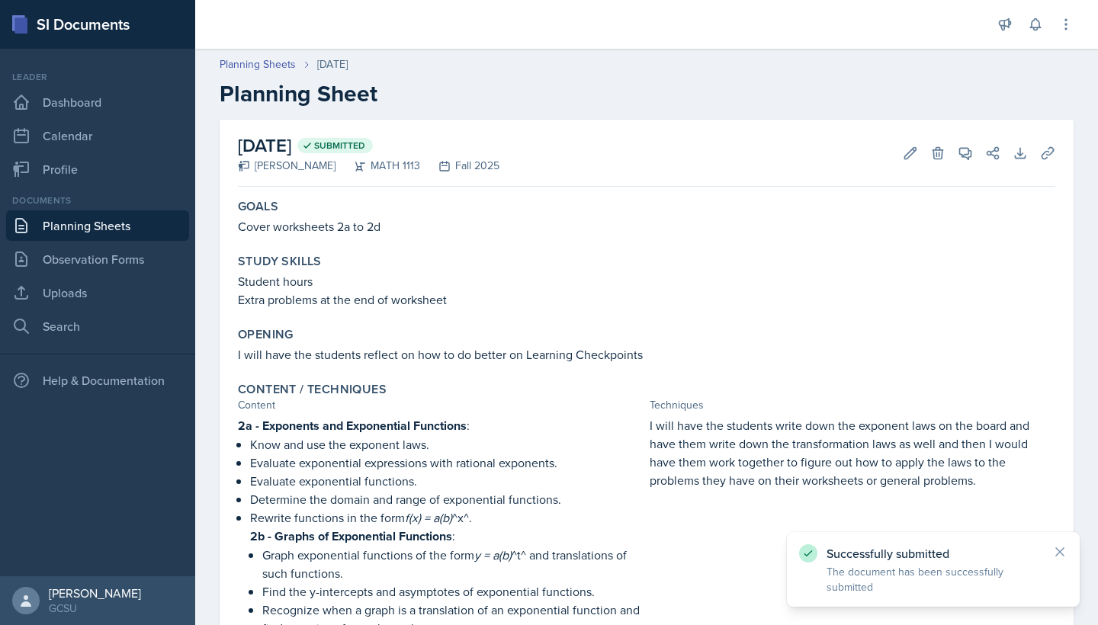
scroll to position [0, 0]
